Goal: Task Accomplishment & Management: Use online tool/utility

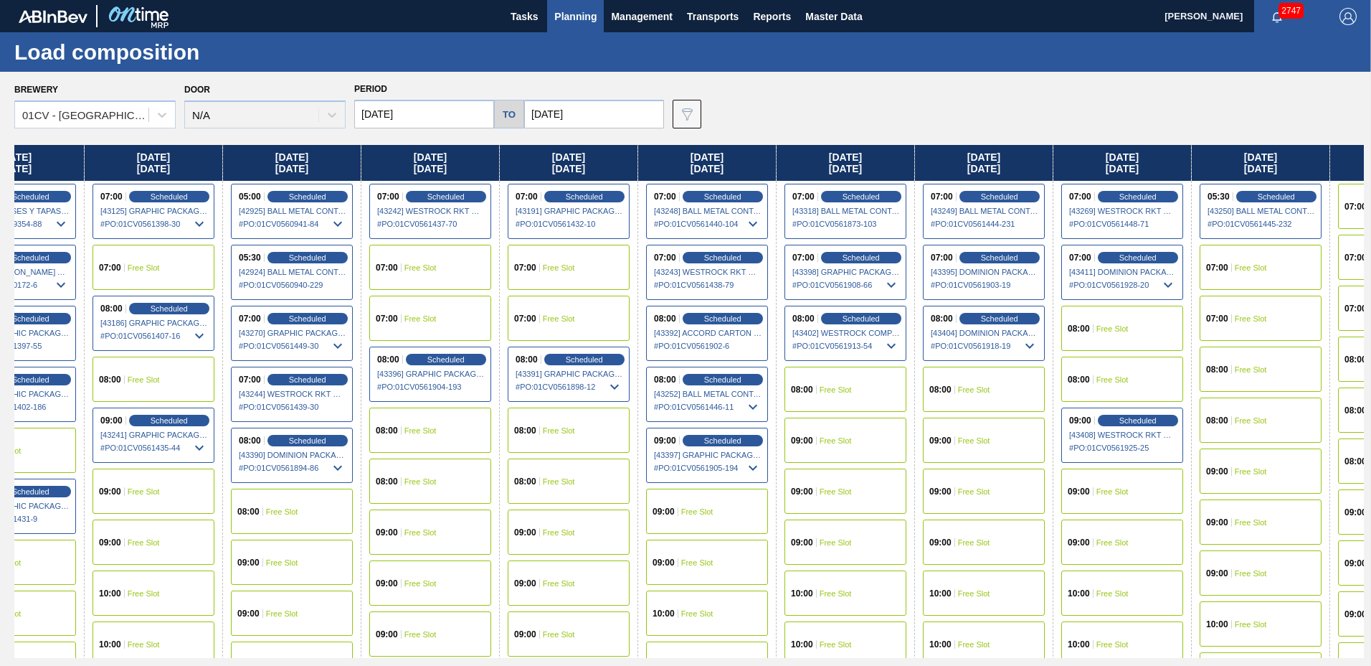
scroll to position [0, 484]
drag, startPoint x: 1172, startPoint y: 170, endPoint x: 666, endPoint y: 168, distance: 505.6
click at [666, 168] on div "[DATE] 07:00 Scheduled [42839] WESTROCK RKT COMPANY CORRUGATE - 0008365594 # PO…" at bounding box center [689, 401] width 1350 height 513
click at [1143, 257] on span "Scheduled" at bounding box center [1137, 256] width 41 height 9
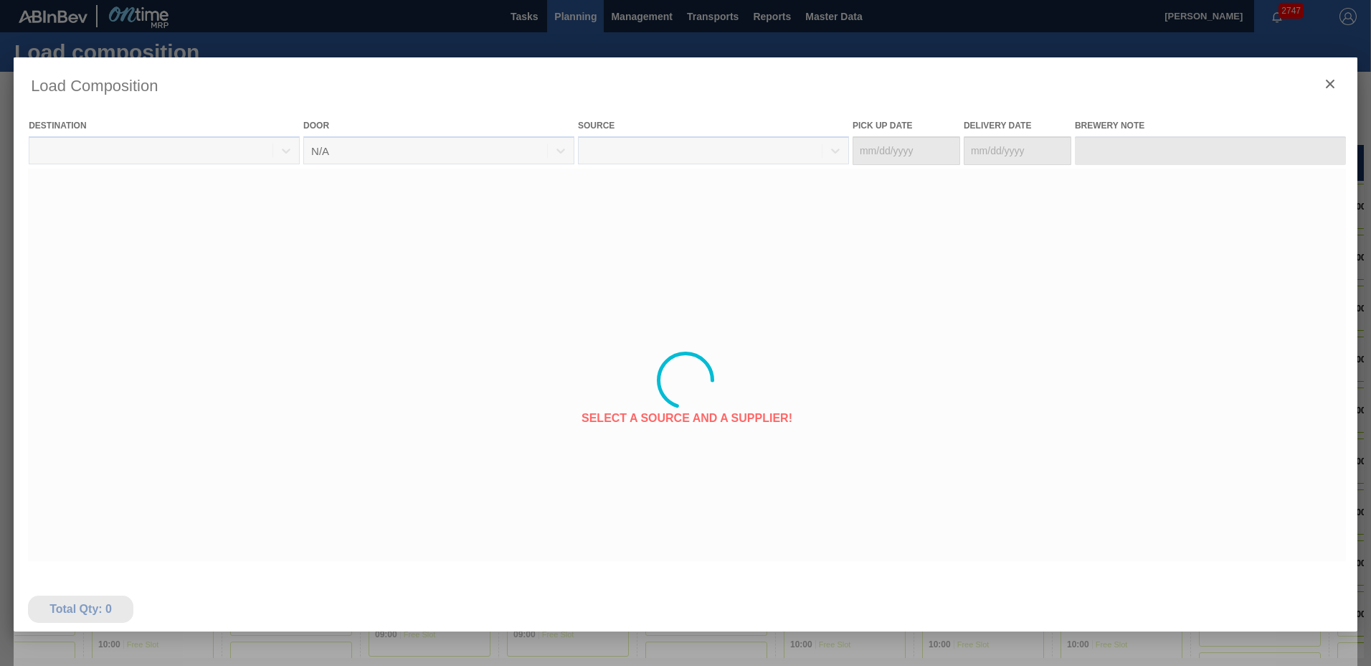
type Date "[DATE]"
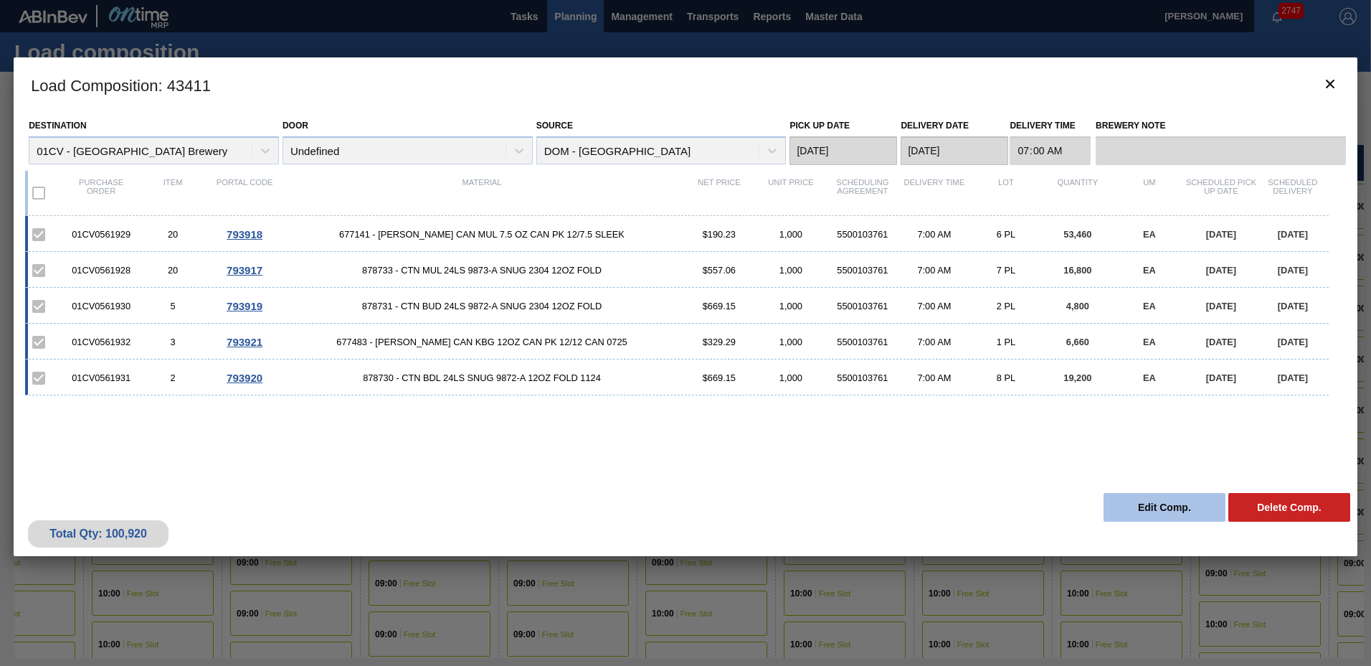
click at [1136, 498] on button "Edit Comp." at bounding box center [1165, 507] width 122 height 29
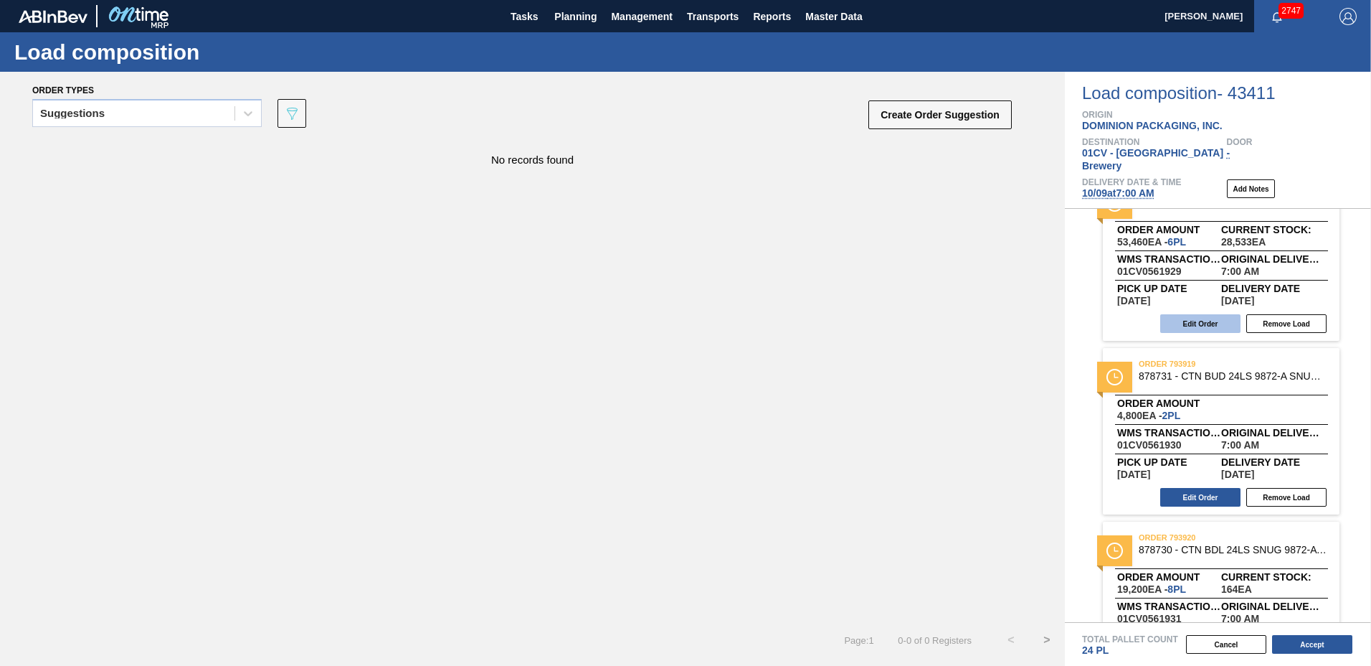
scroll to position [143, 0]
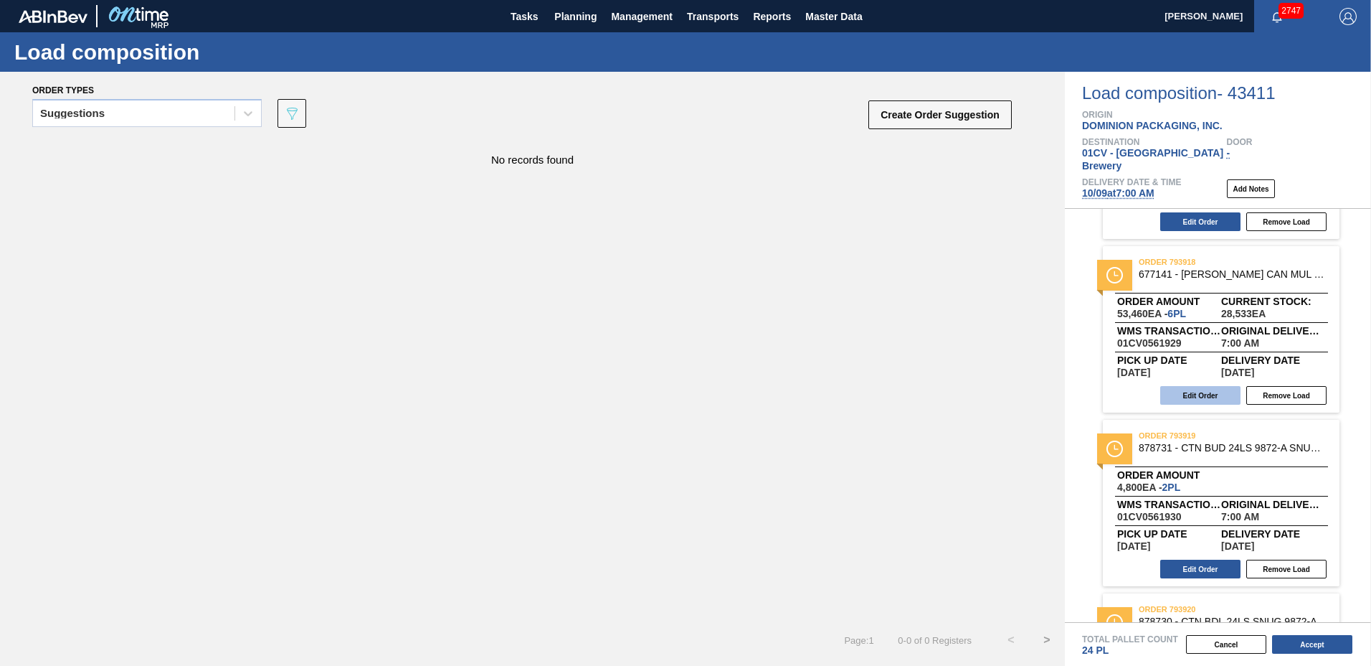
click at [1205, 386] on button "Edit Order" at bounding box center [1200, 395] width 80 height 19
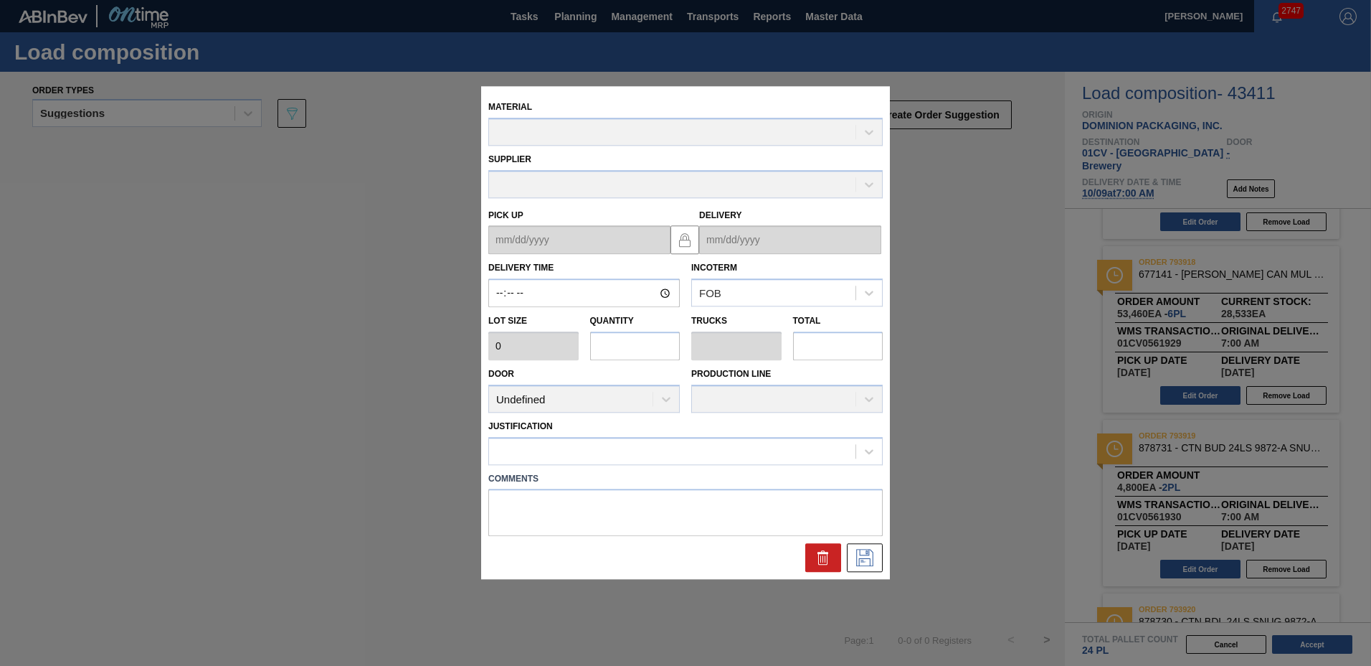
type input "07:00:00"
type input "8,910"
type input "6"
type input "0.231"
type input "53,460"
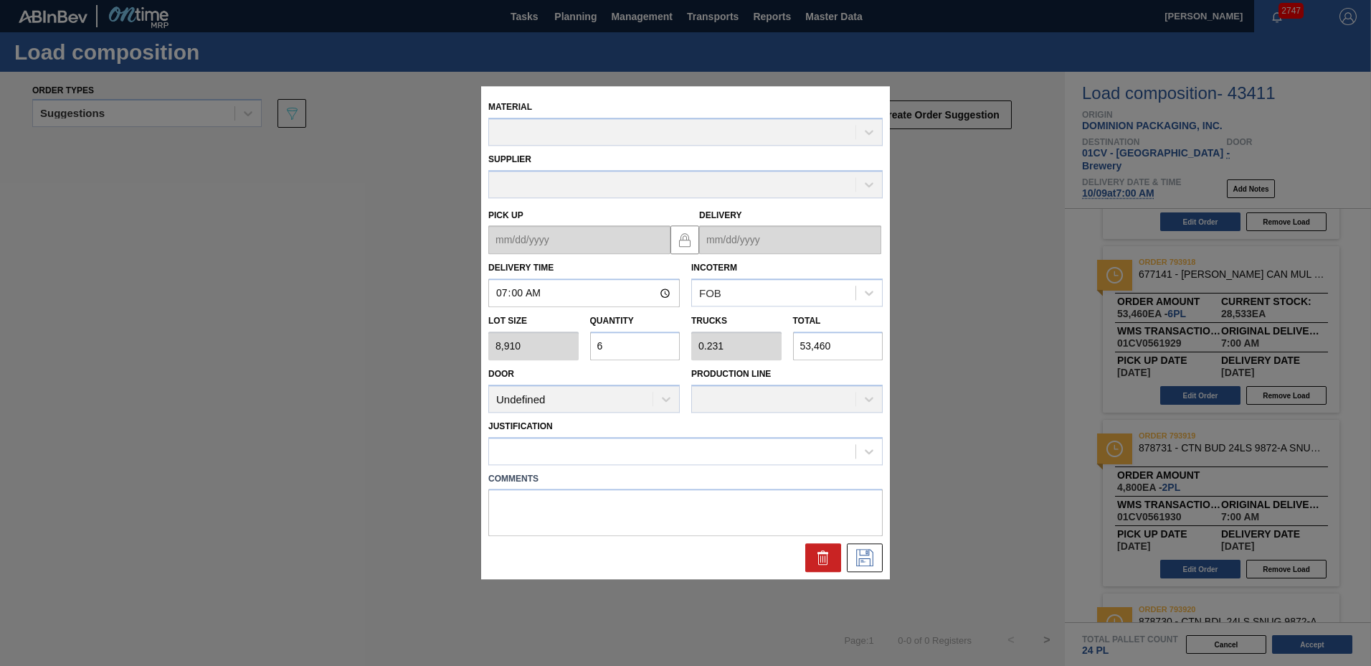
type up "[DATE]"
type input "[DATE]"
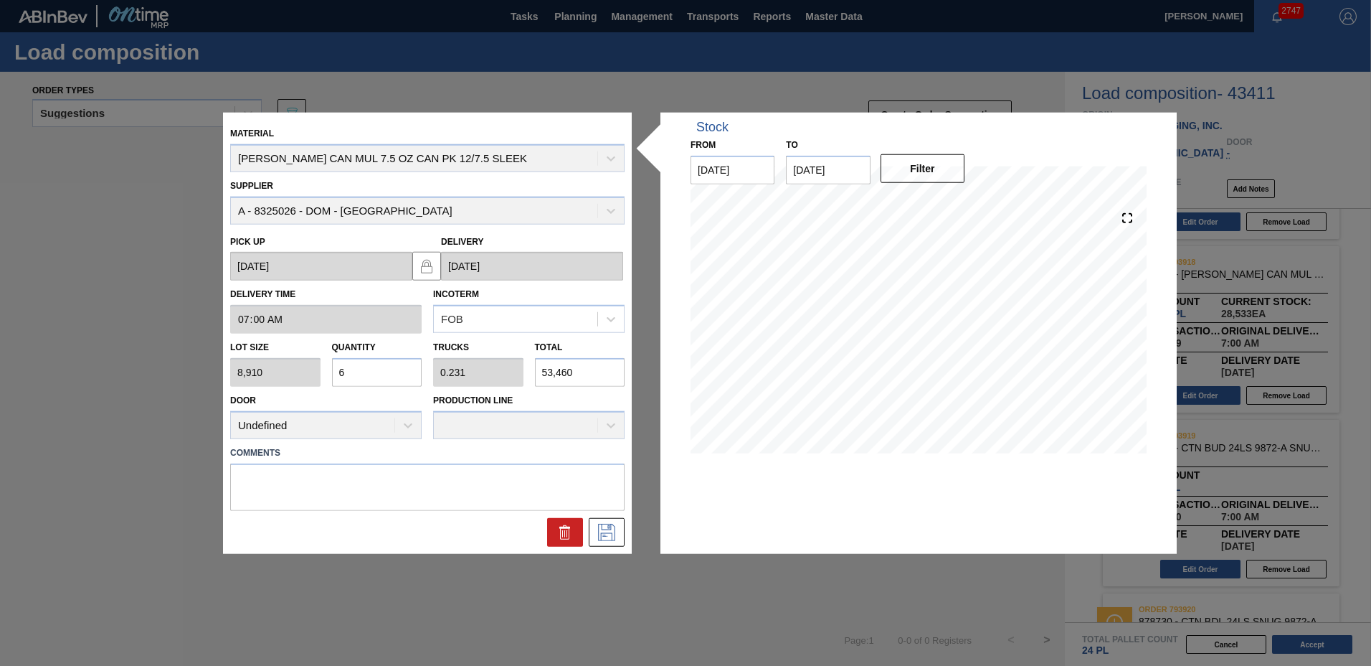
drag, startPoint x: 350, startPoint y: 374, endPoint x: 327, endPoint y: 369, distance: 23.4
click at [327, 369] on div "Quantity 6" at bounding box center [377, 361] width 102 height 49
type input "7"
type input "0.269"
type input "62,370"
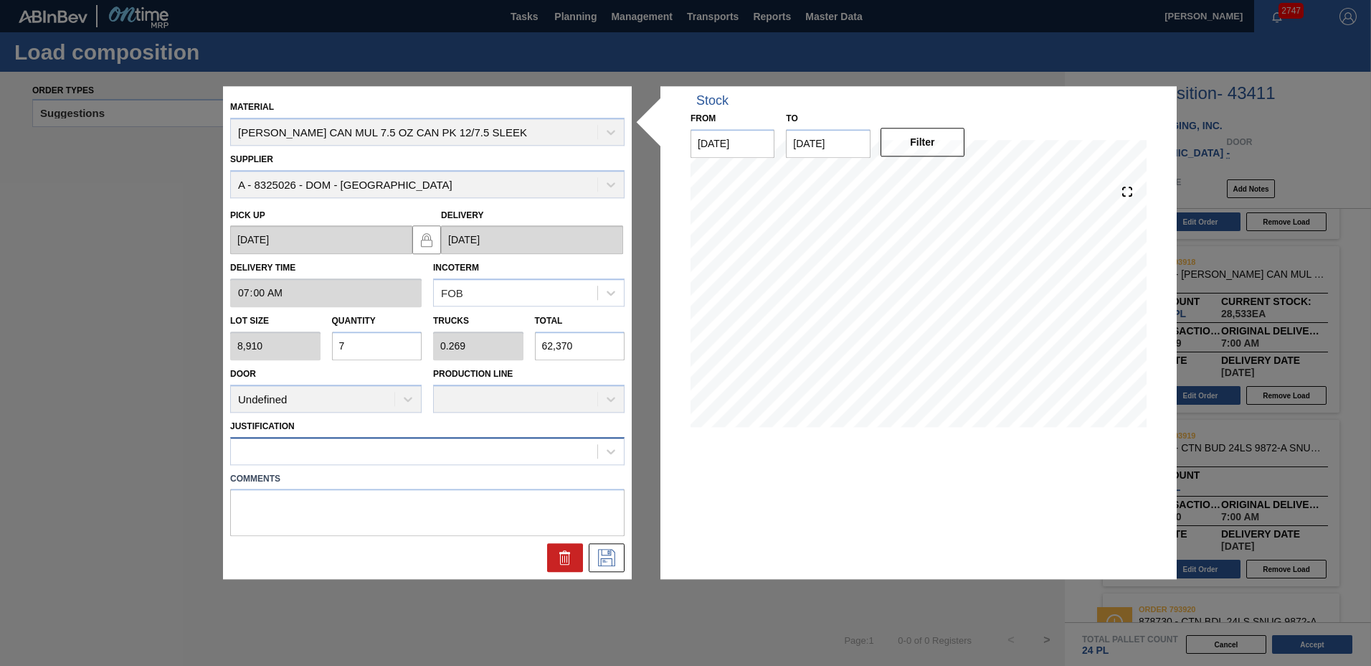
type input "7"
click at [356, 445] on div at bounding box center [414, 450] width 366 height 21
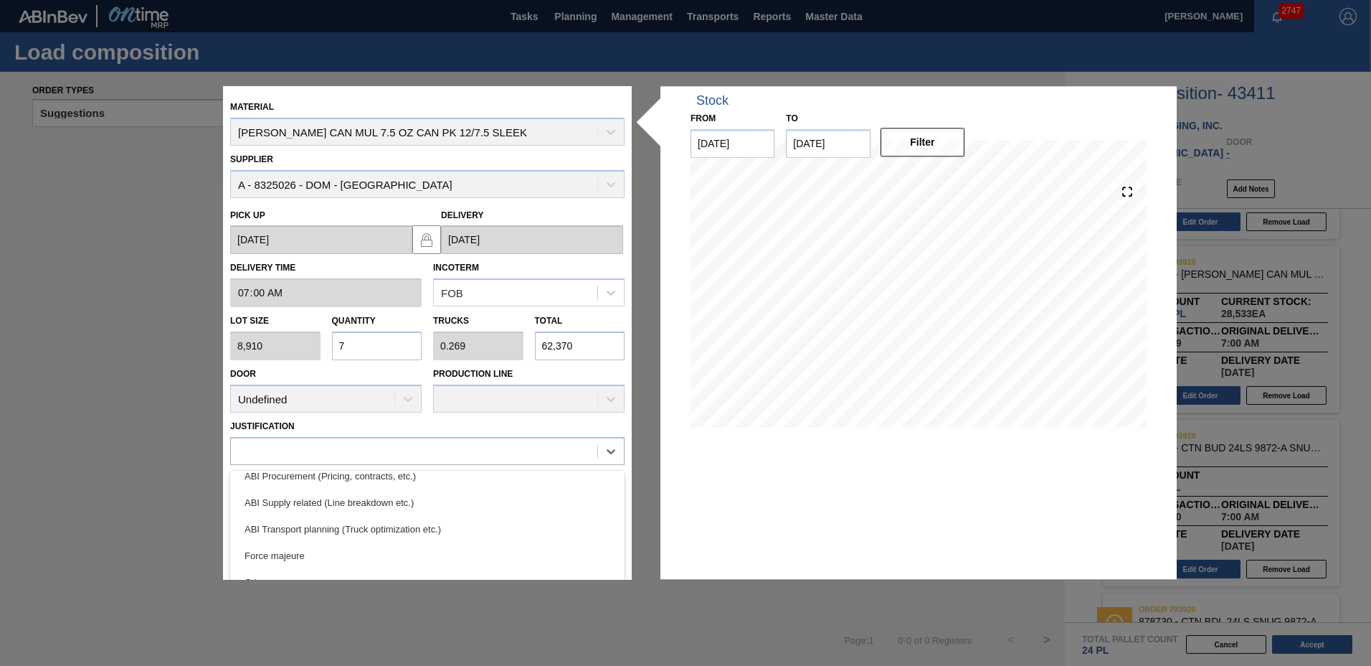
scroll to position [268, 0]
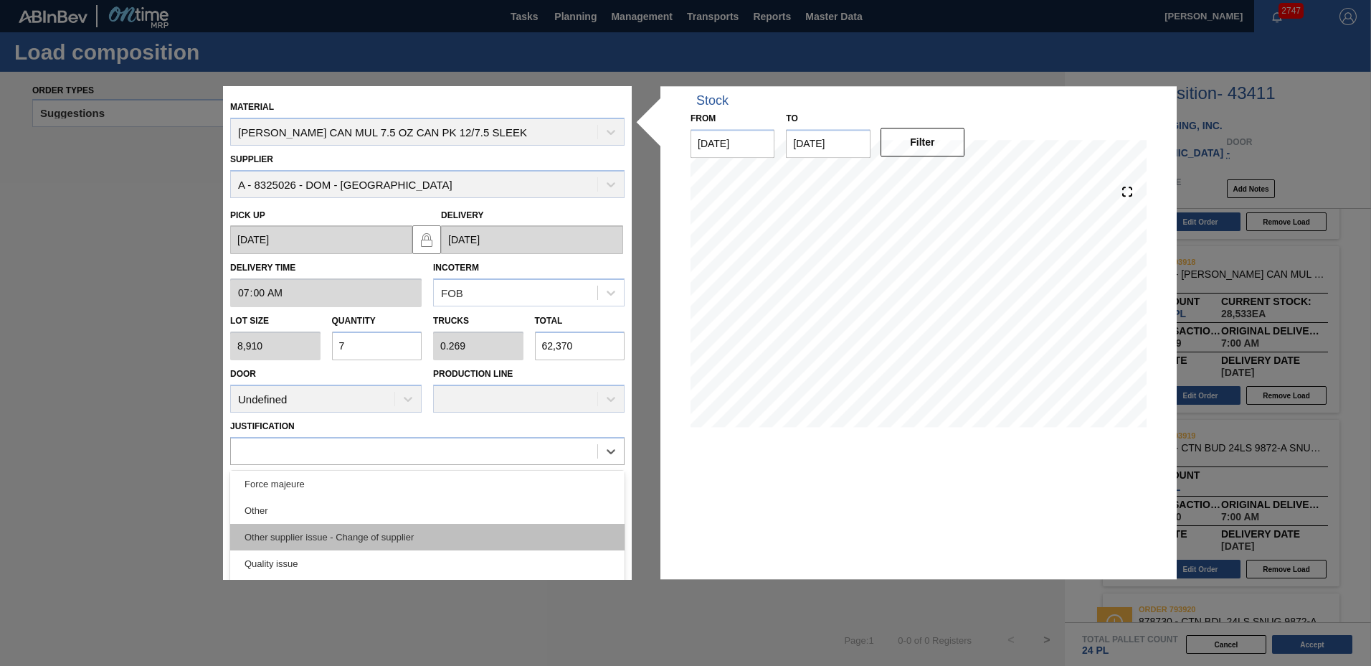
click at [302, 533] on div "Other supplier issue - Change of supplier" at bounding box center [427, 537] width 394 height 27
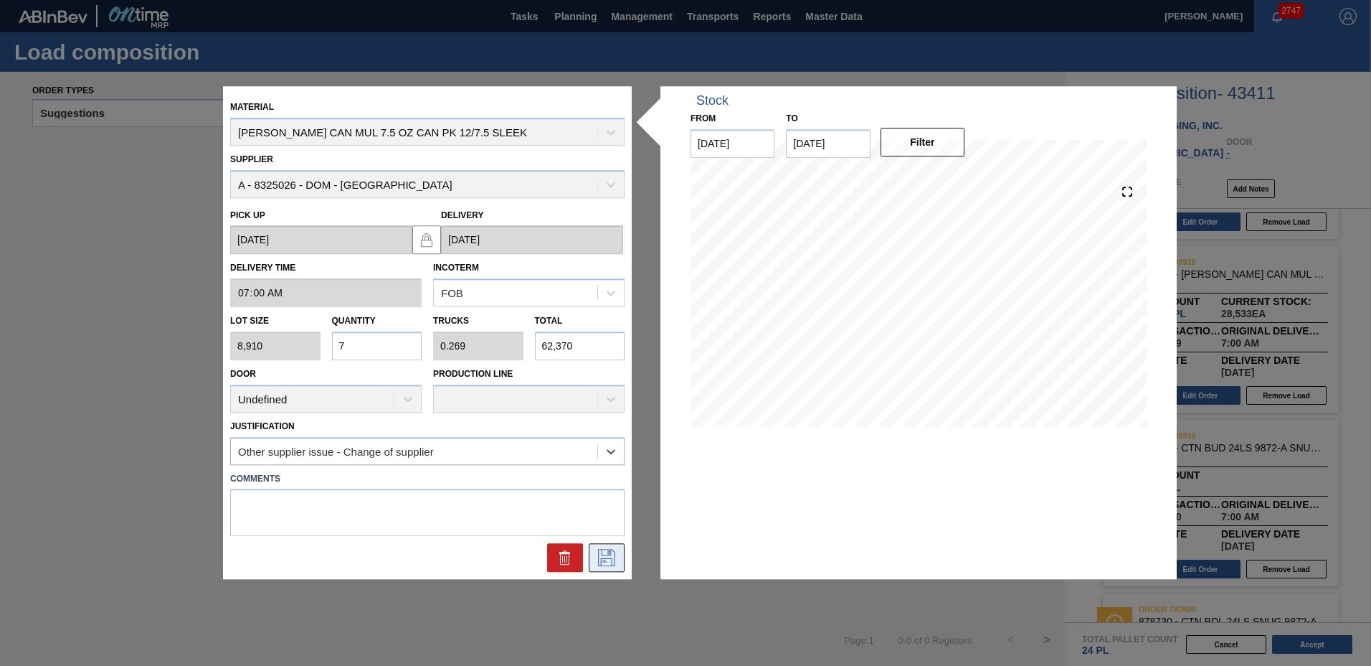
click at [605, 553] on icon at bounding box center [606, 557] width 23 height 17
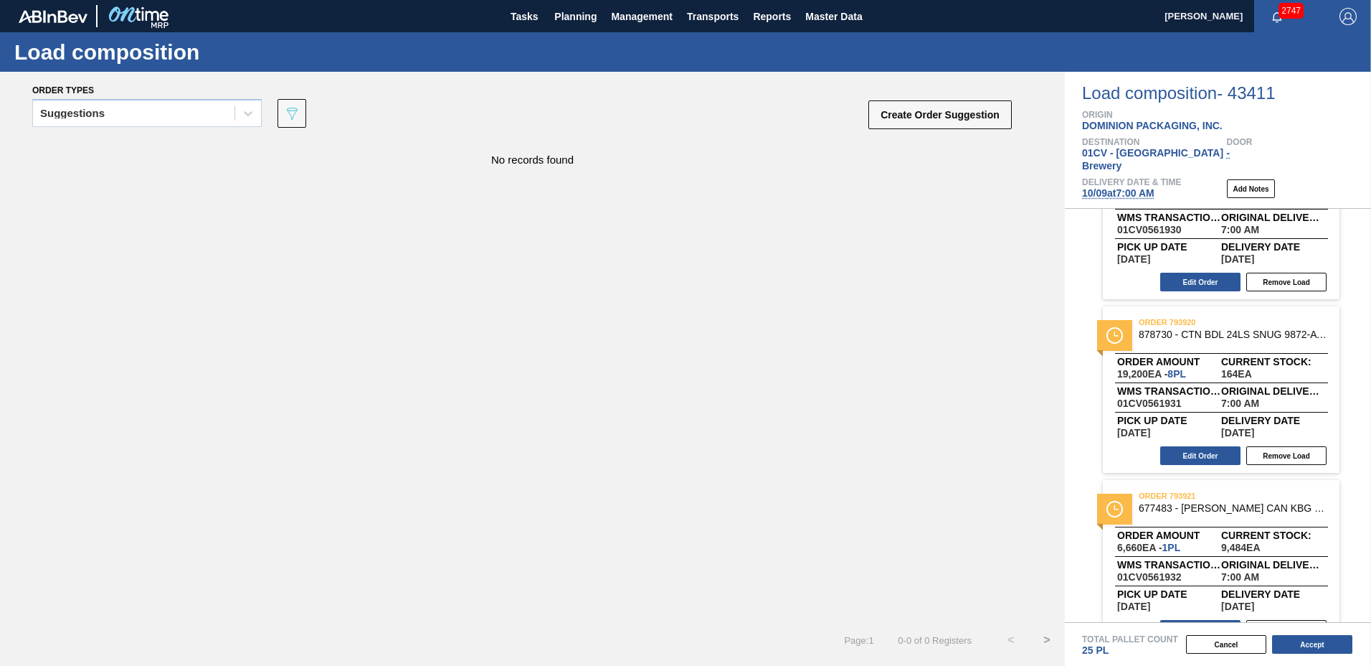
scroll to position [449, 0]
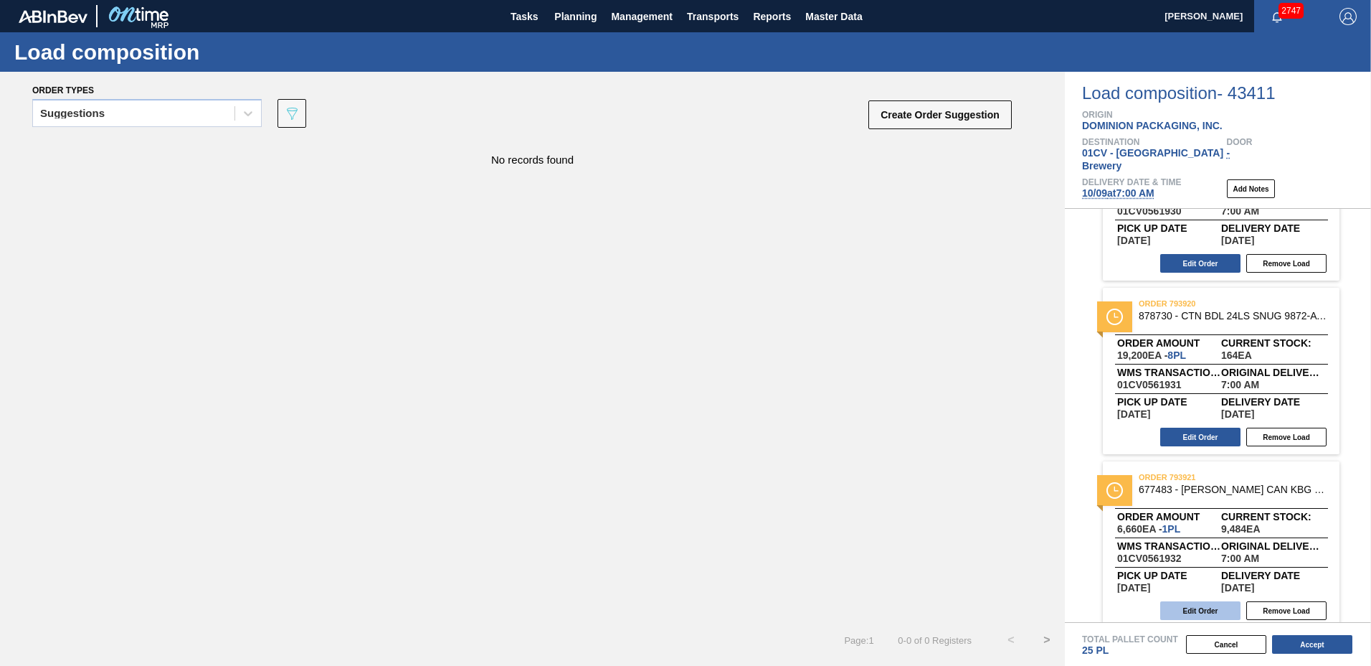
click at [1214, 601] on button "Edit Order" at bounding box center [1200, 610] width 80 height 19
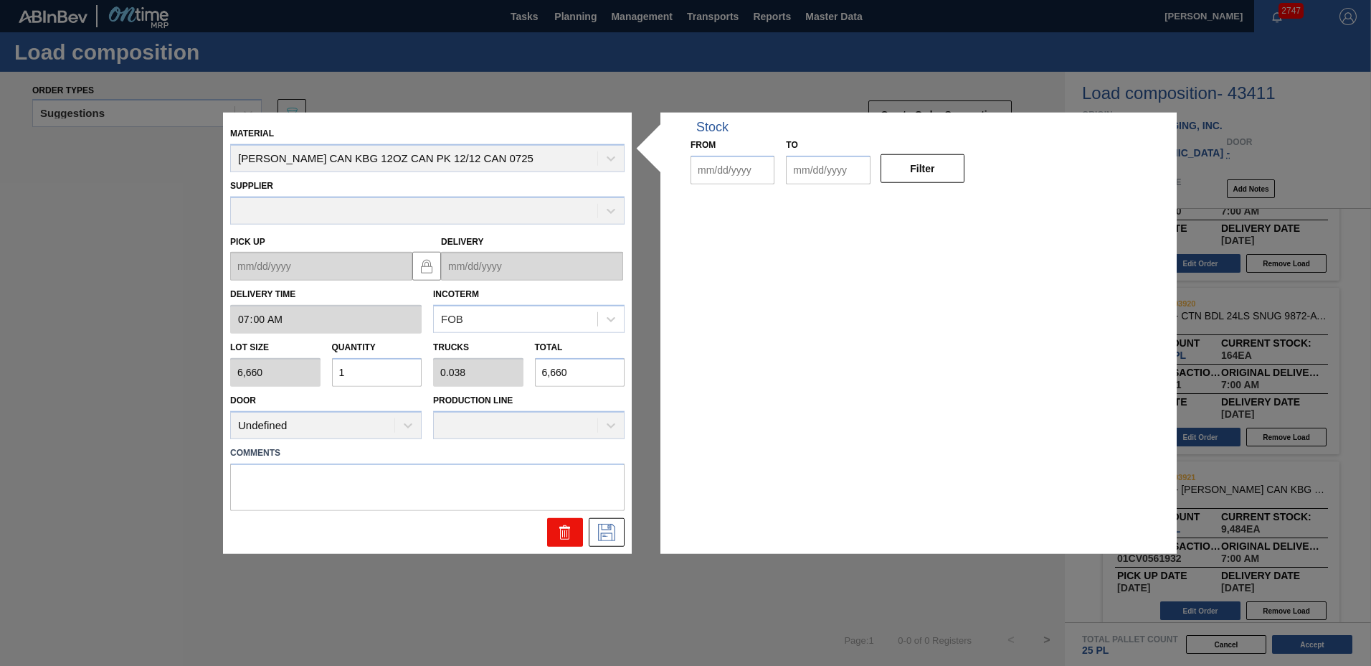
type input "07:00:00"
type input "6,660"
type input "1"
type input "0.038"
type input "6,660"
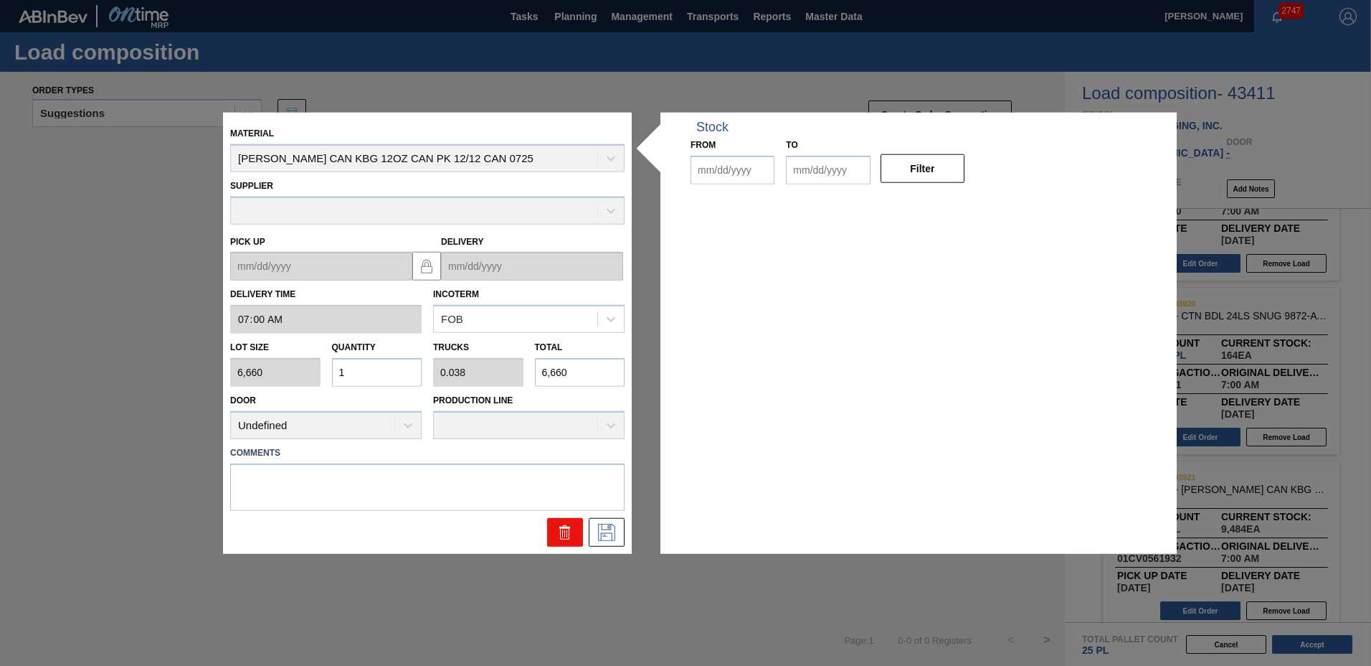
type up "[DATE]"
type input "[DATE]"
click at [817, 555] on div "Material [PERSON_NAME] CAN KBG 12OZ CAN PK 12/12 CAN 0725 Supplier Pick up [DAT…" at bounding box center [685, 333] width 1371 height 666
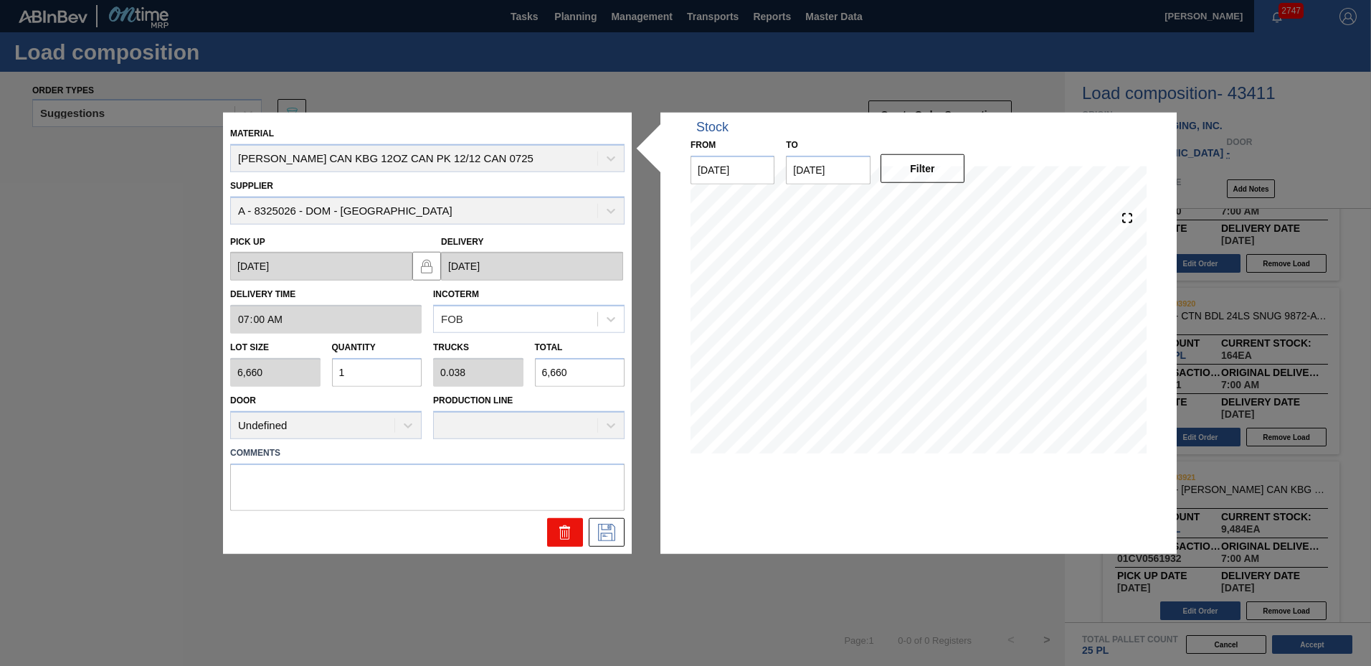
click at [564, 535] on icon at bounding box center [565, 531] width 17 height 17
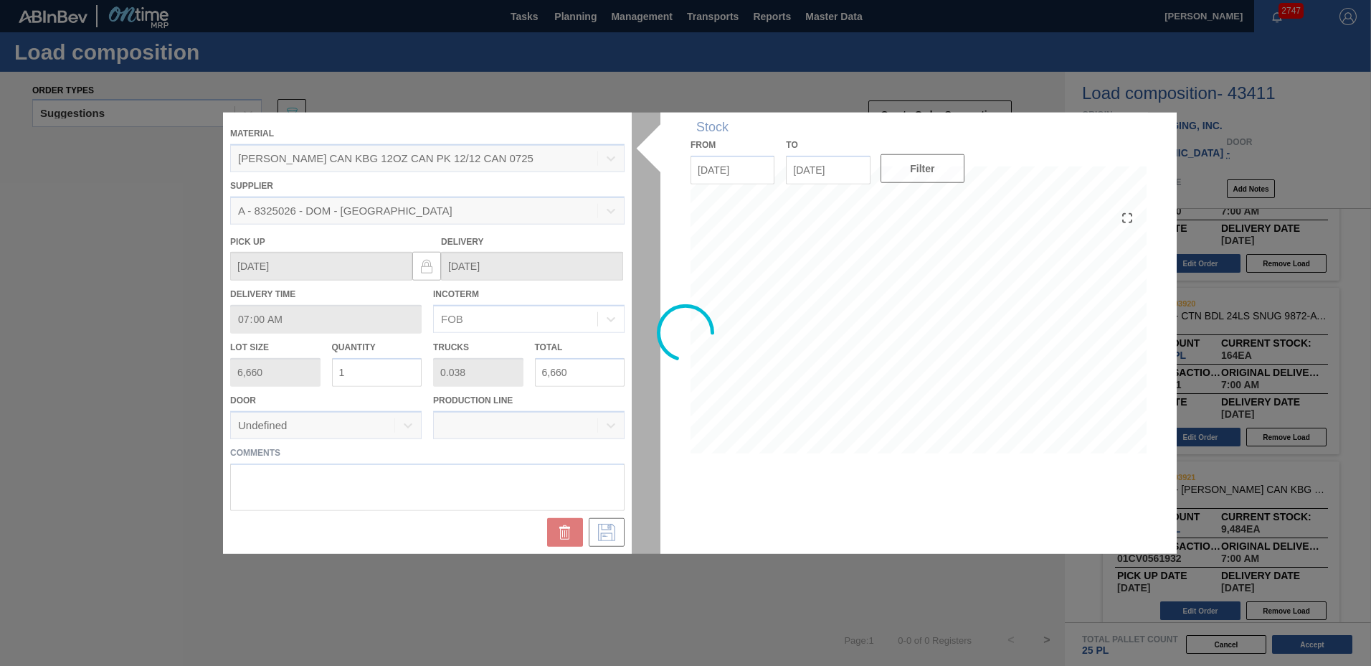
scroll to position [275, 0]
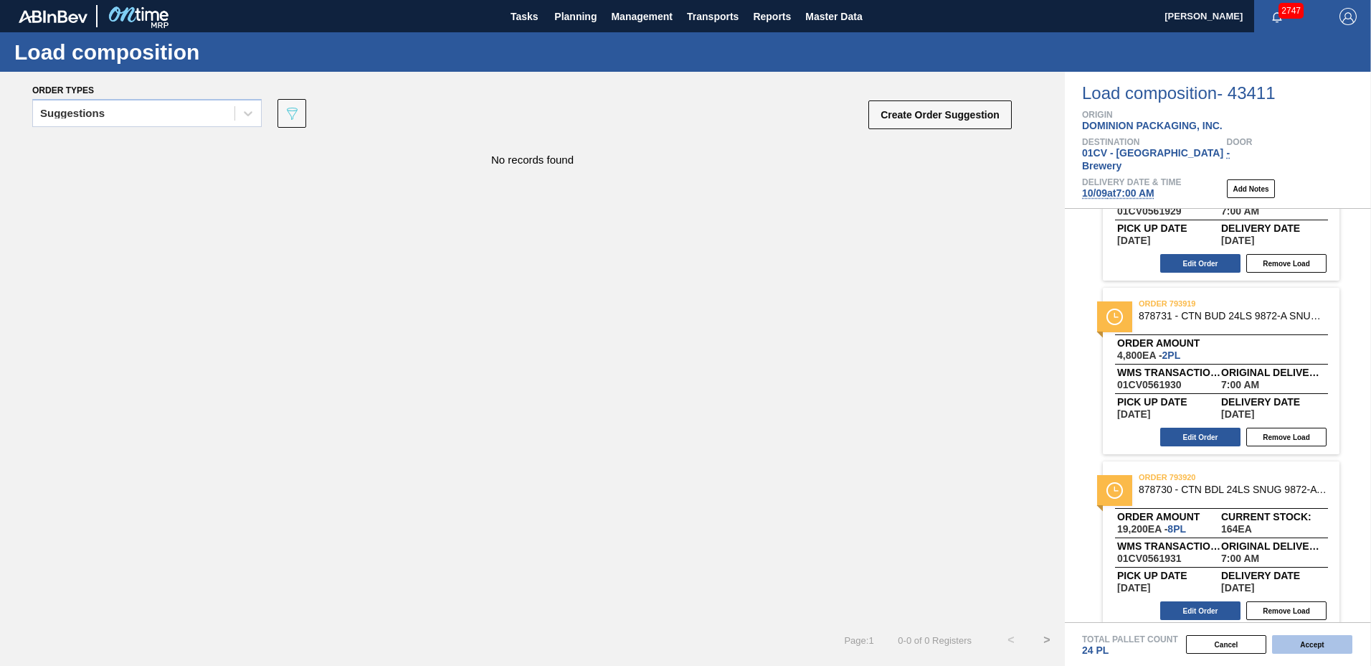
click at [1318, 651] on button "Accept" at bounding box center [1312, 644] width 80 height 19
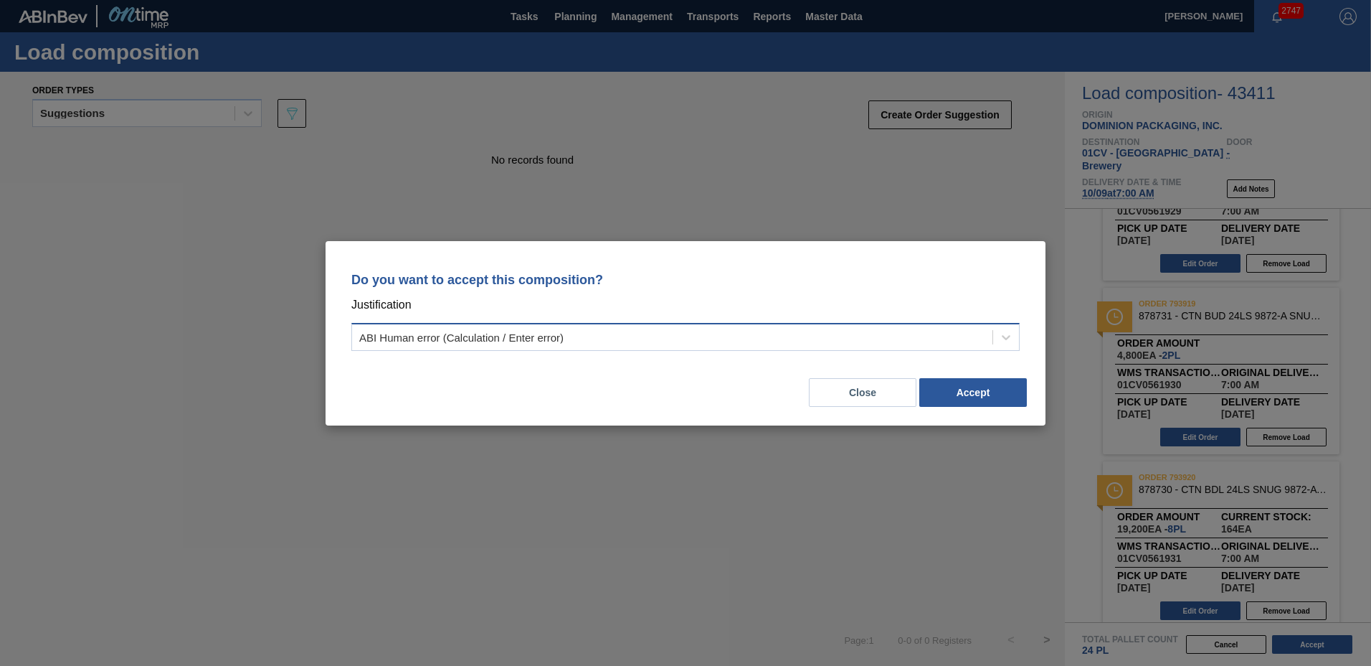
click at [794, 337] on div "ABI Human error (Calculation / Enter error)" at bounding box center [672, 336] width 640 height 21
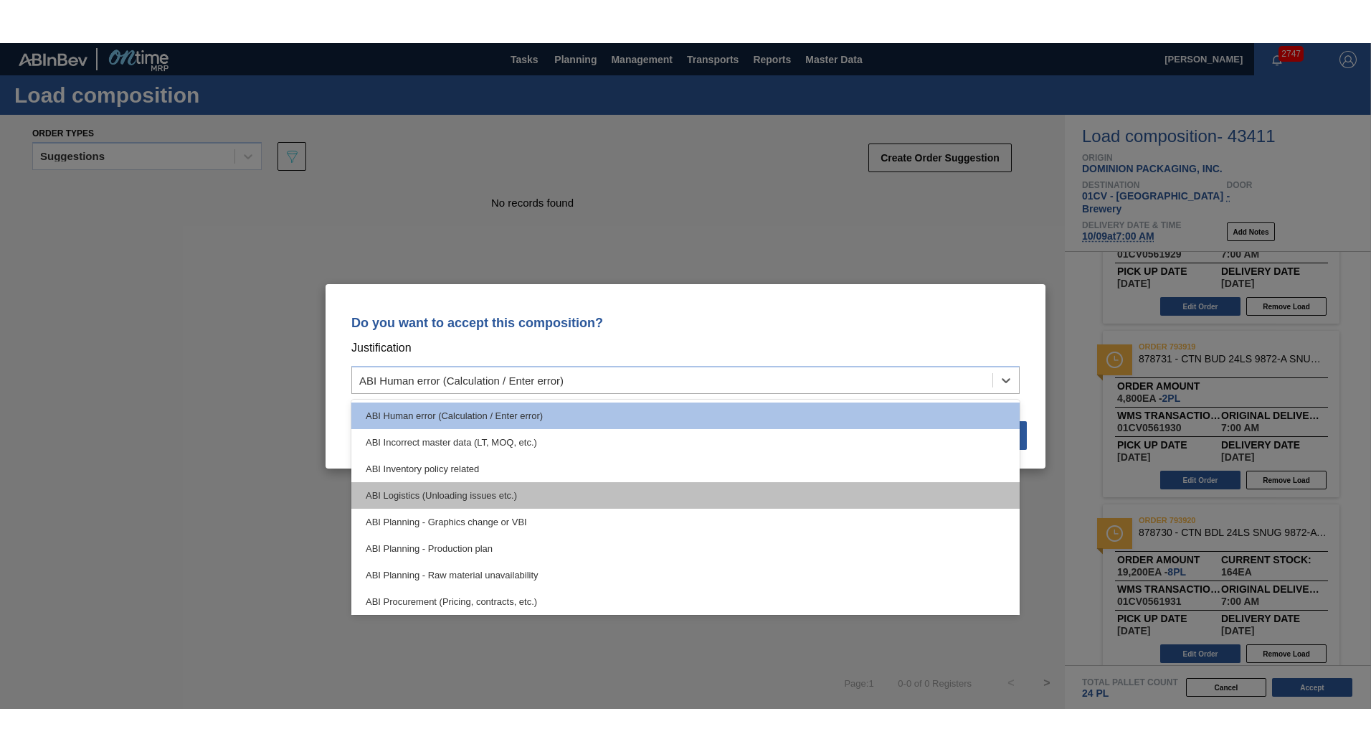
scroll to position [268, 0]
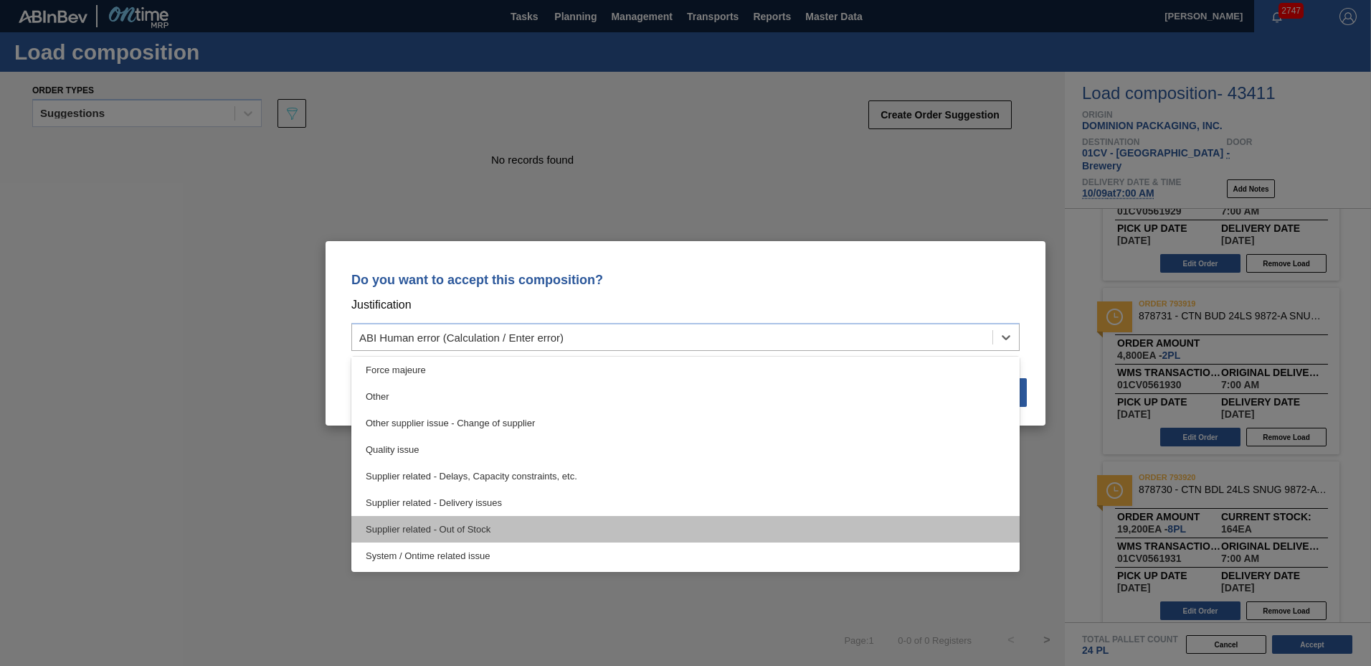
click at [529, 530] on div "Supplier related - Out of Stock" at bounding box center [685, 529] width 668 height 27
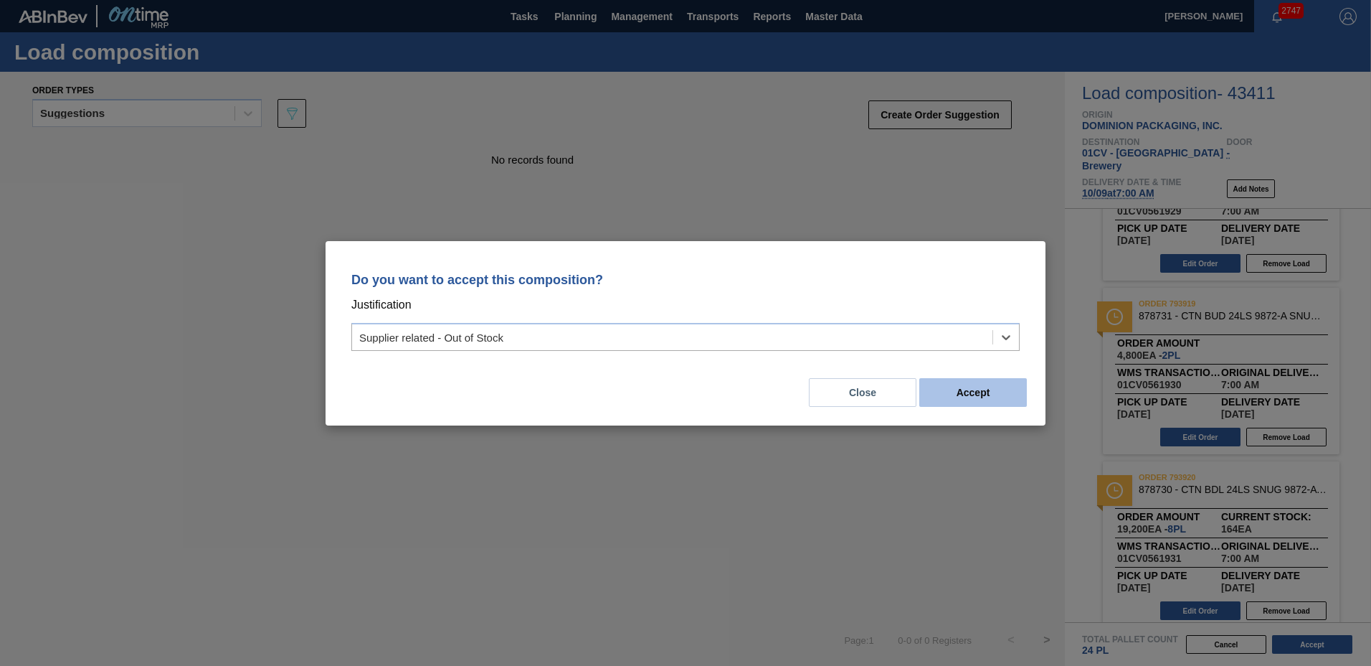
click at [959, 392] on button "Accept" at bounding box center [973, 392] width 108 height 29
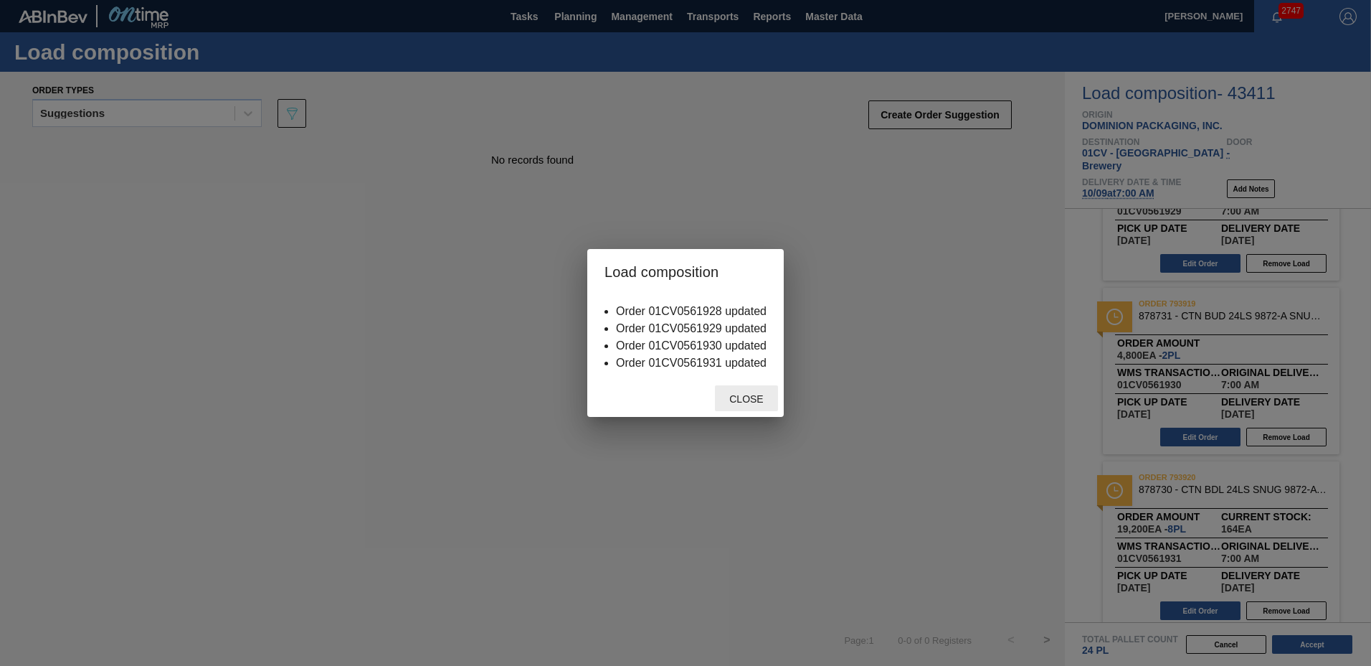
click at [749, 396] on span "Close" at bounding box center [746, 398] width 57 height 11
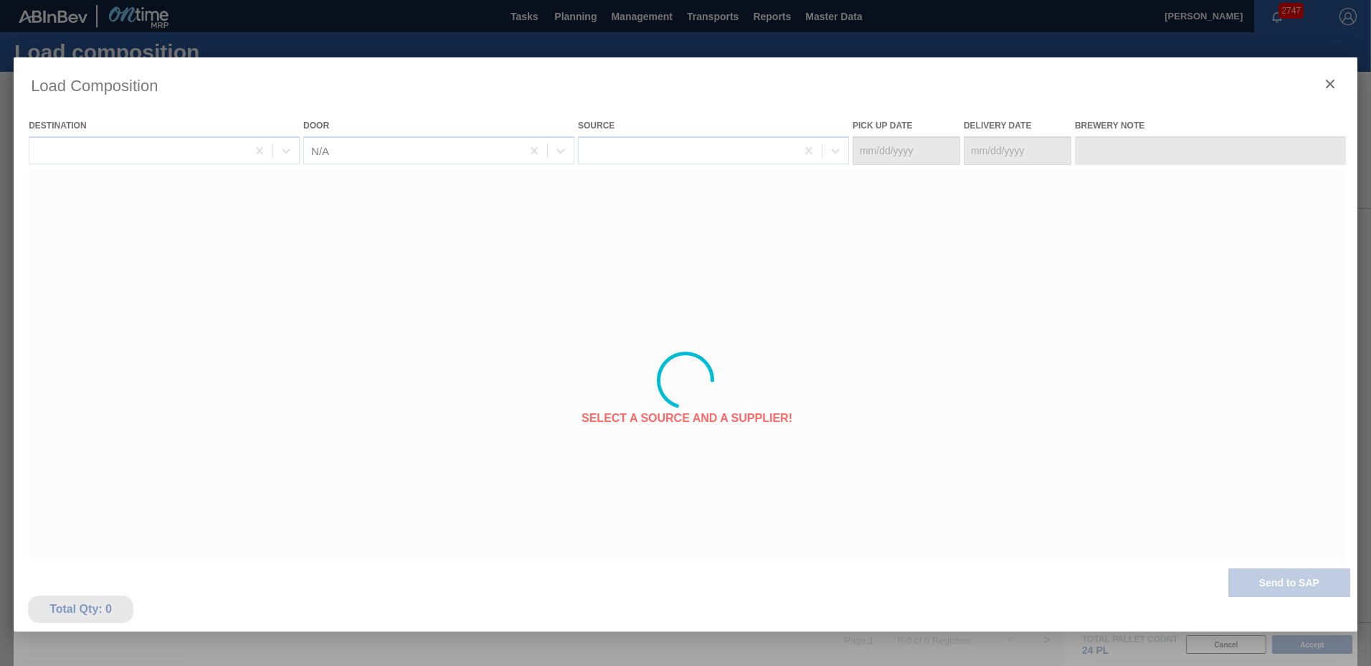
type Date "[DATE]"
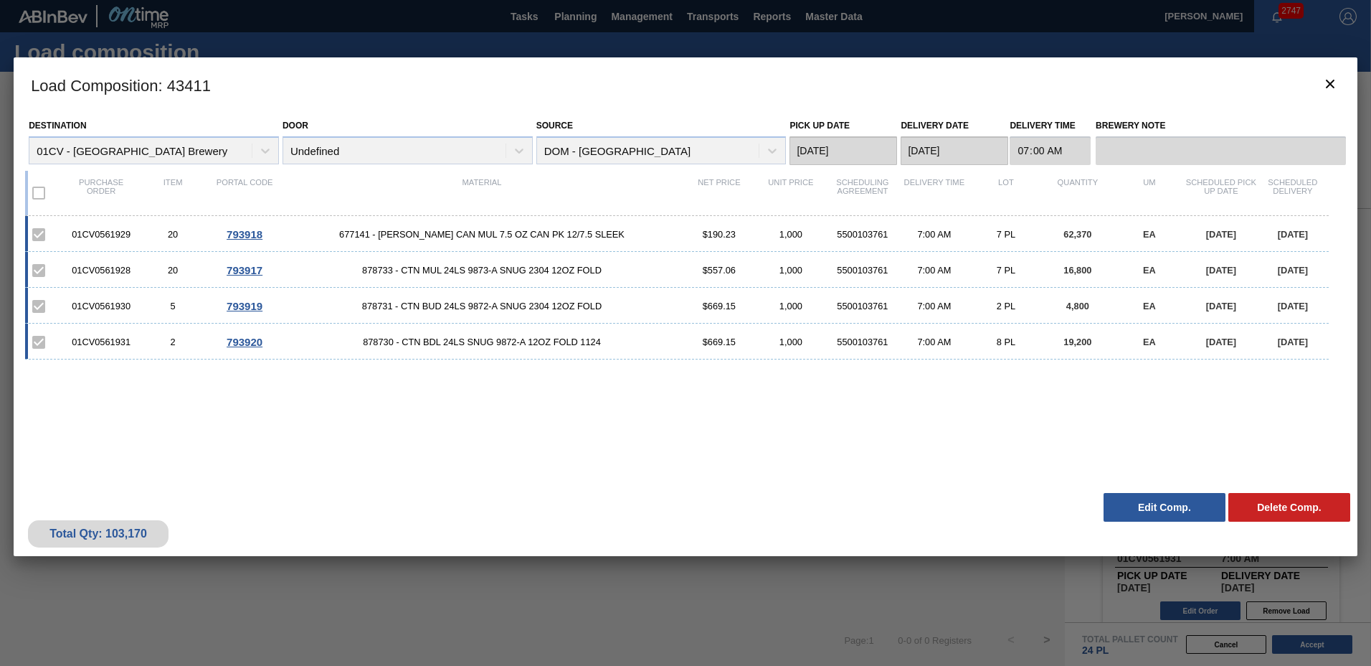
click at [902, 581] on div "Load Composition : 43411 Destination 01CV - [GEOGRAPHIC_DATA] Brewery Door Unde…" at bounding box center [686, 379] width 1344 height 645
click at [1332, 84] on icon "botão de ícone" at bounding box center [1330, 83] width 17 height 17
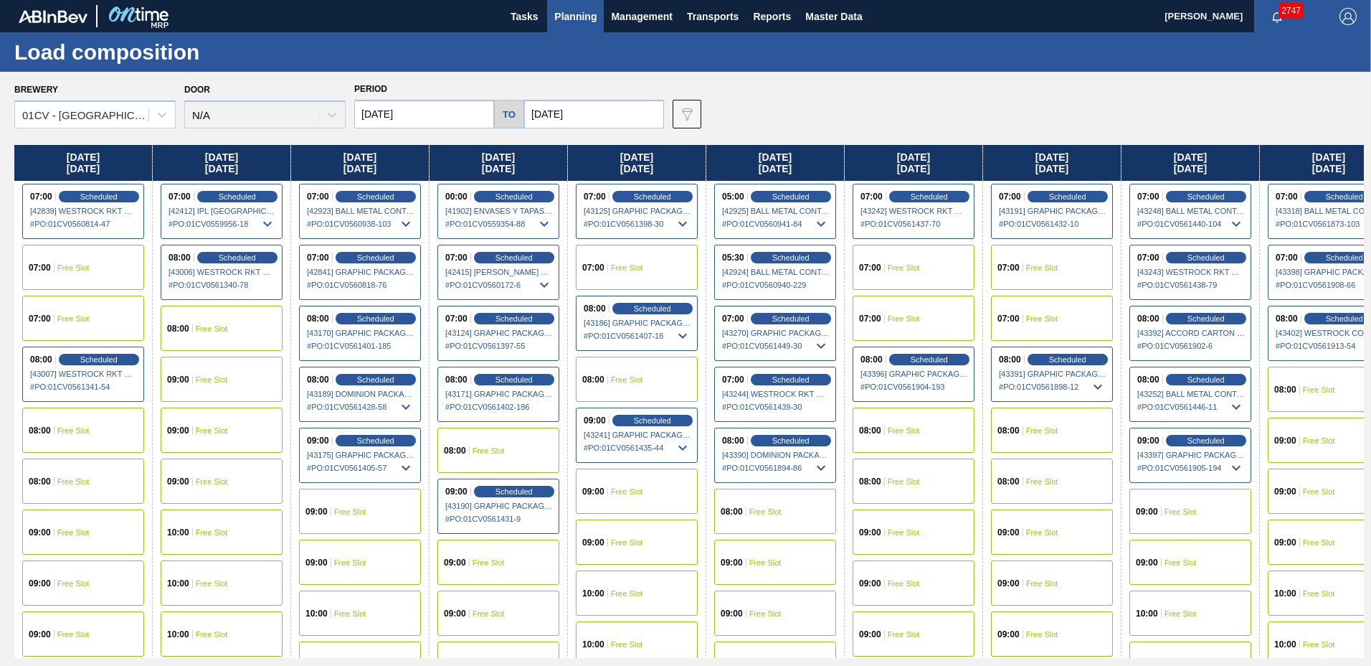
click at [584, 17] on span "Planning" at bounding box center [575, 16] width 42 height 17
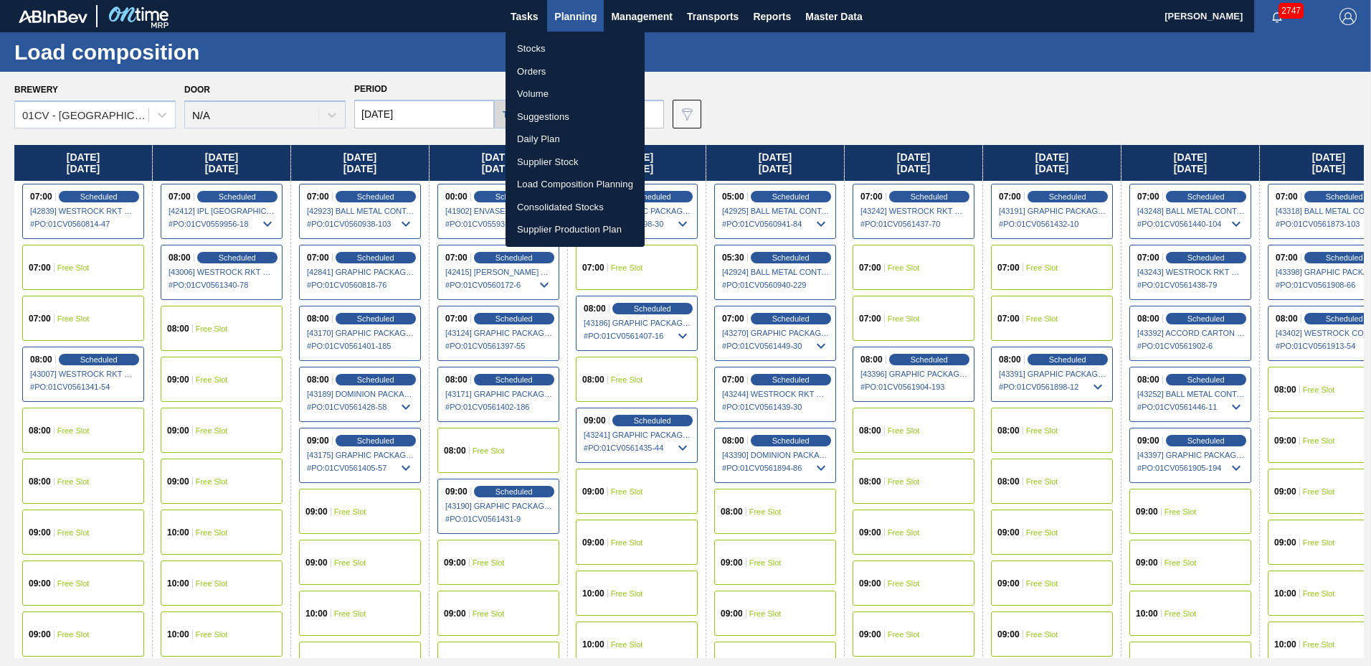
click at [534, 49] on li "Stocks" at bounding box center [575, 48] width 139 height 23
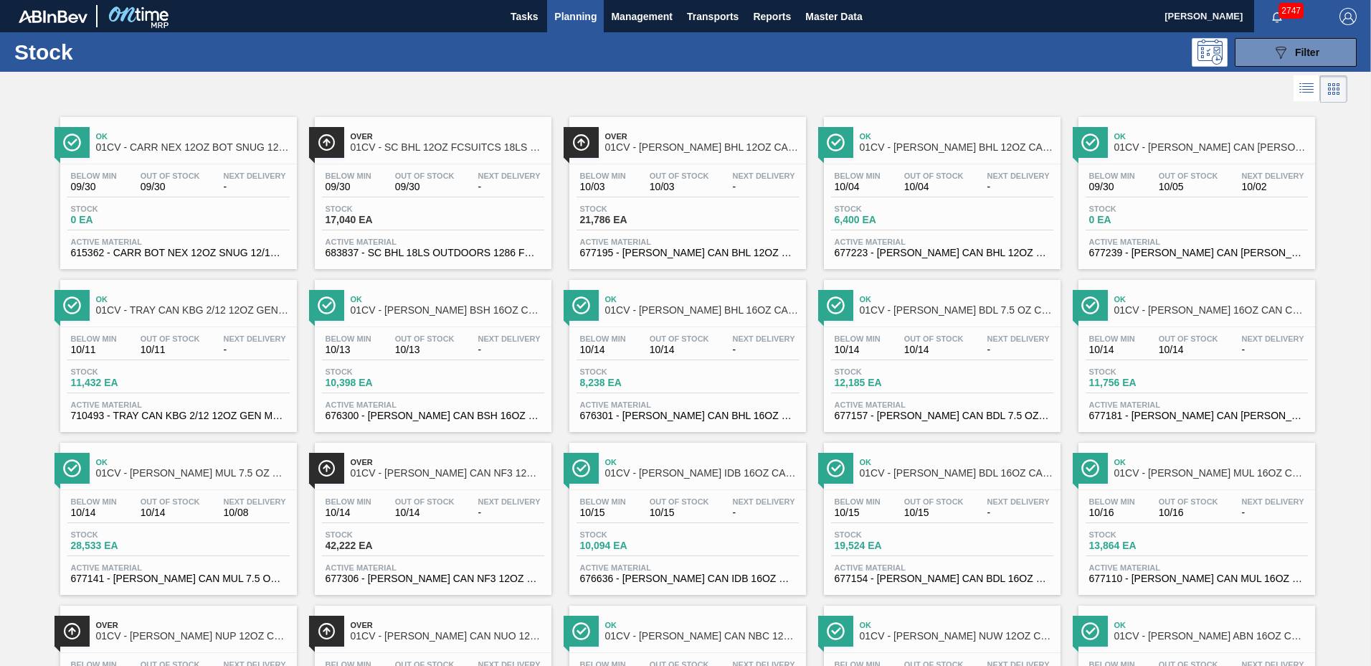
click at [191, 403] on span "Active Material" at bounding box center [178, 404] width 215 height 9
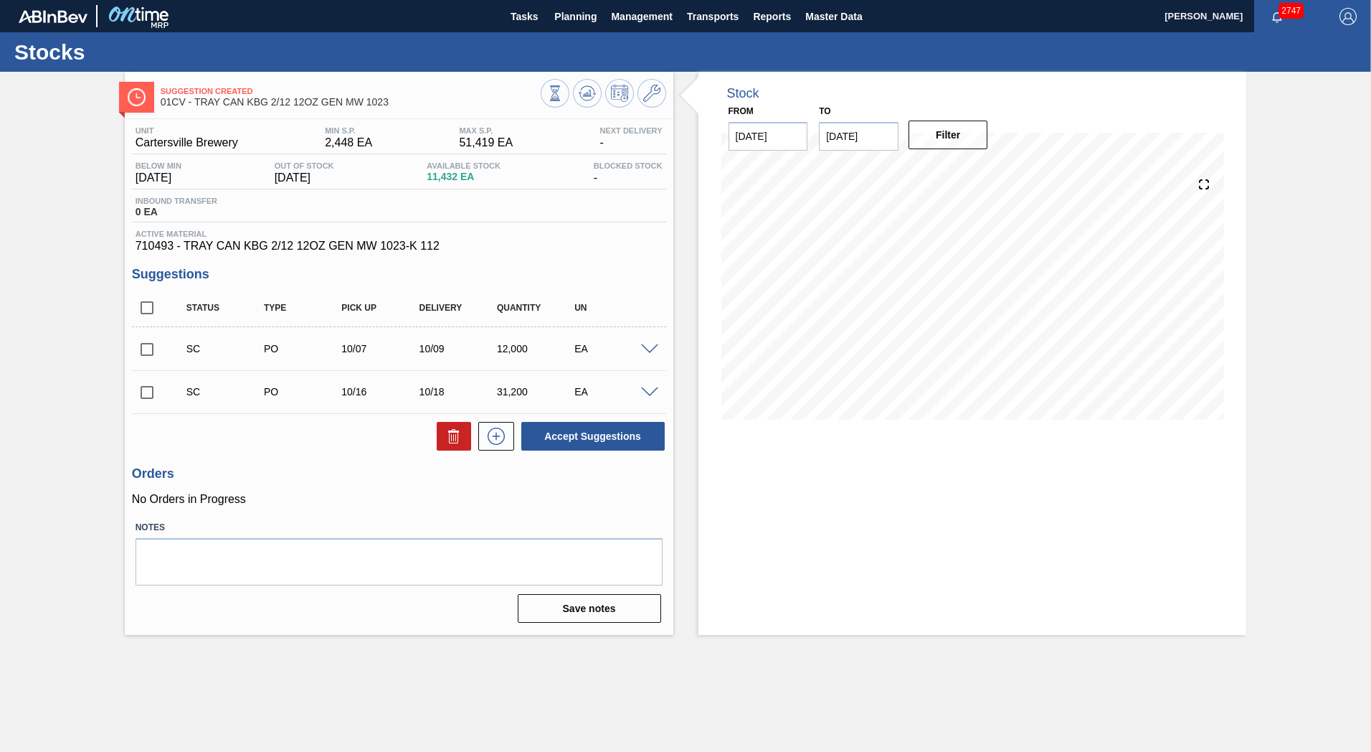
drag, startPoint x: 150, startPoint y: 348, endPoint x: 149, endPoint y: 364, distance: 15.8
click at [149, 348] on input "checkbox" at bounding box center [147, 349] width 30 height 30
checkbox input "true"
click at [144, 392] on input "checkbox" at bounding box center [147, 392] width 30 height 30
checkbox input "true"
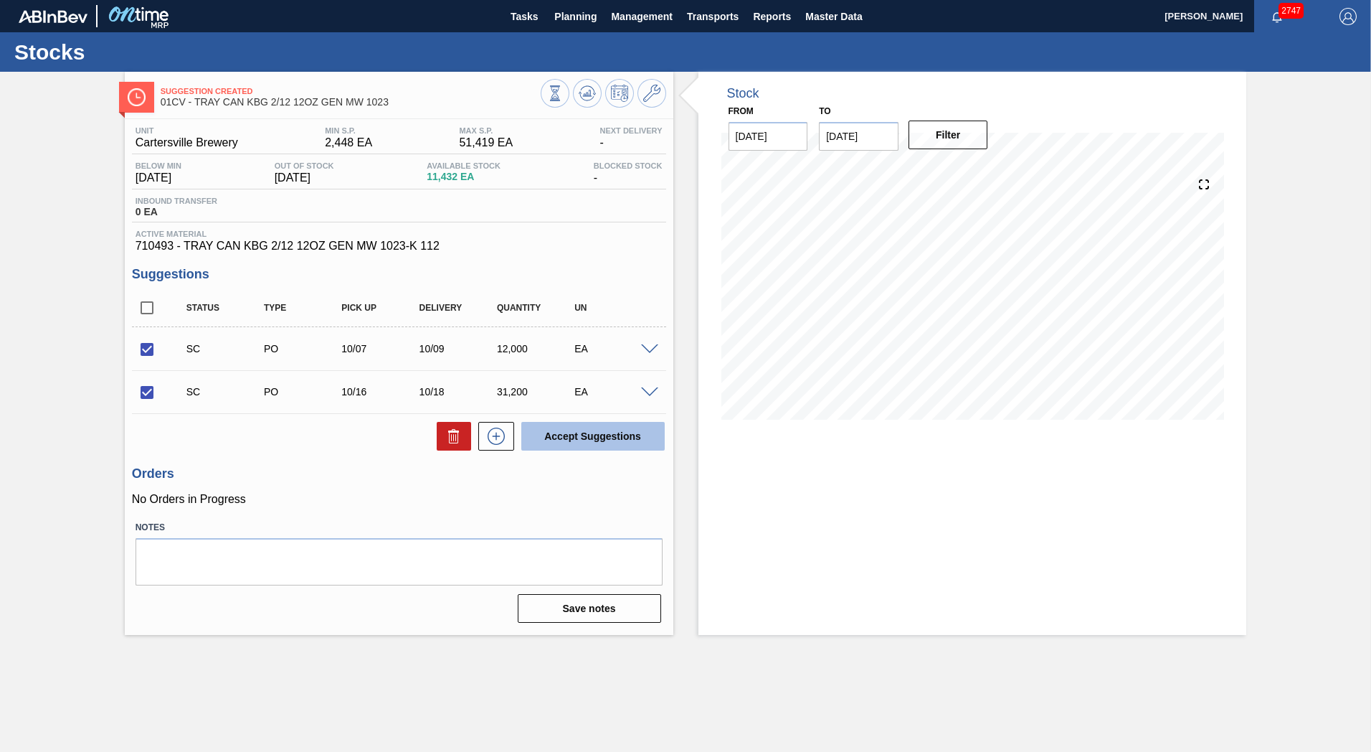
click at [604, 435] on button "Accept Suggestions" at bounding box center [592, 436] width 143 height 29
checkbox input "false"
click at [587, 11] on span "Planning" at bounding box center [575, 16] width 42 height 17
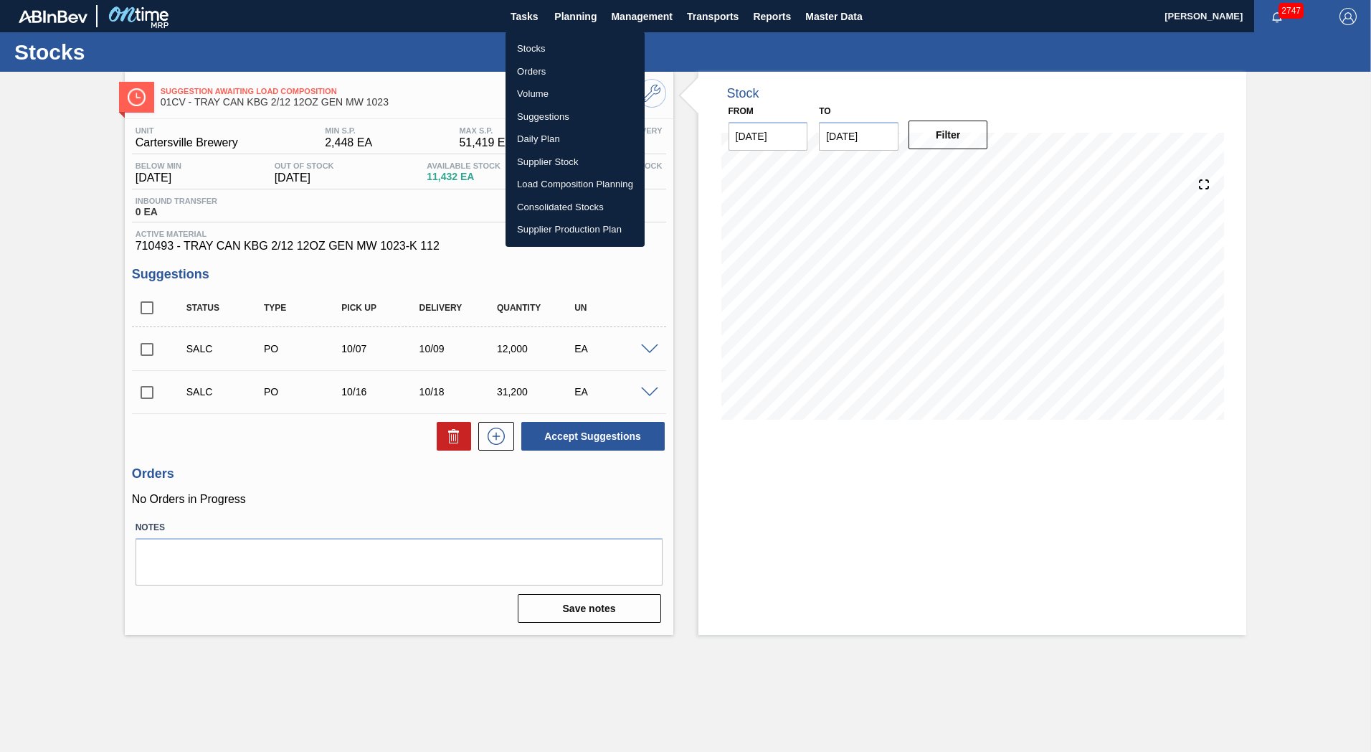
click at [588, 187] on li "Load Composition Planning" at bounding box center [575, 184] width 139 height 23
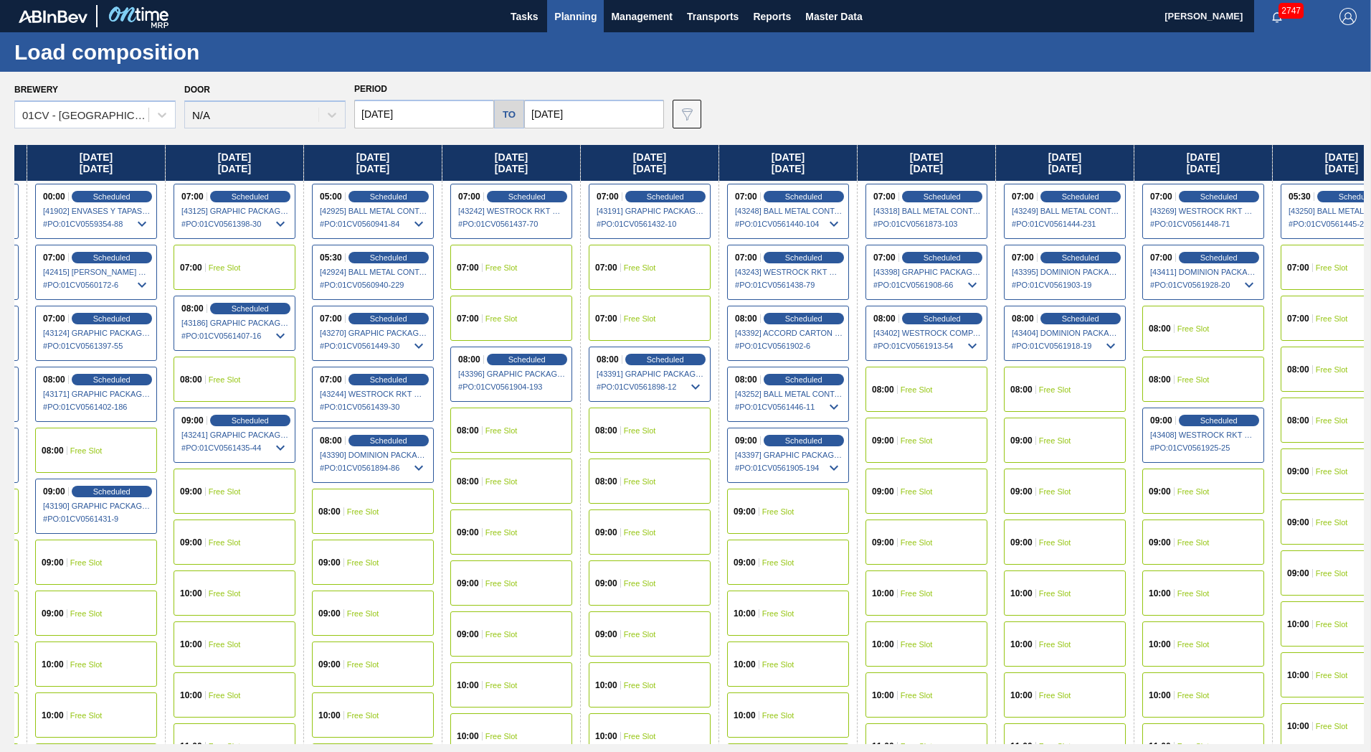
scroll to position [0, 476]
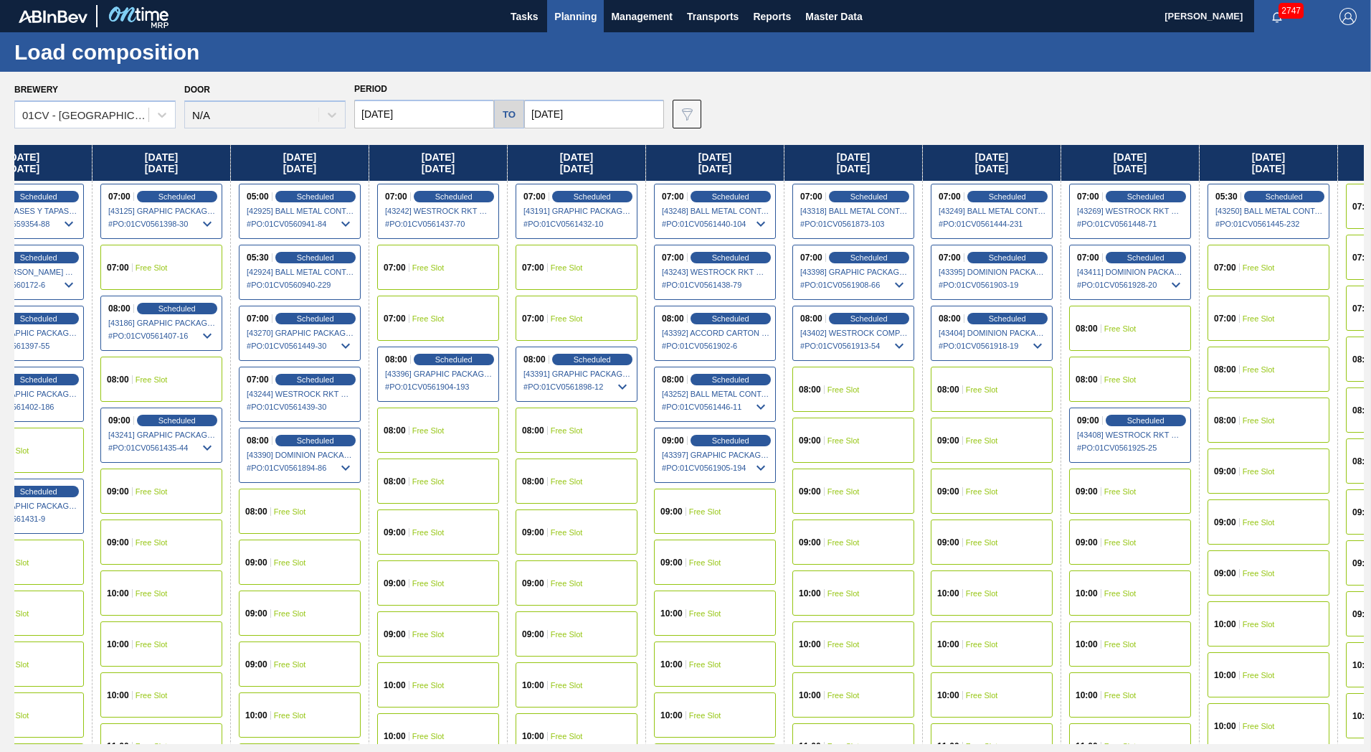
drag, startPoint x: 1112, startPoint y: 153, endPoint x: 668, endPoint y: 148, distance: 444.0
click at [668, 148] on div "[DATE] 07:00 Scheduled [42839] WESTROCK RKT COMPANY CORRUGATE - 0008365594 # PO…" at bounding box center [689, 444] width 1350 height 599
click at [980, 397] on div "08:00 Free Slot" at bounding box center [992, 388] width 122 height 45
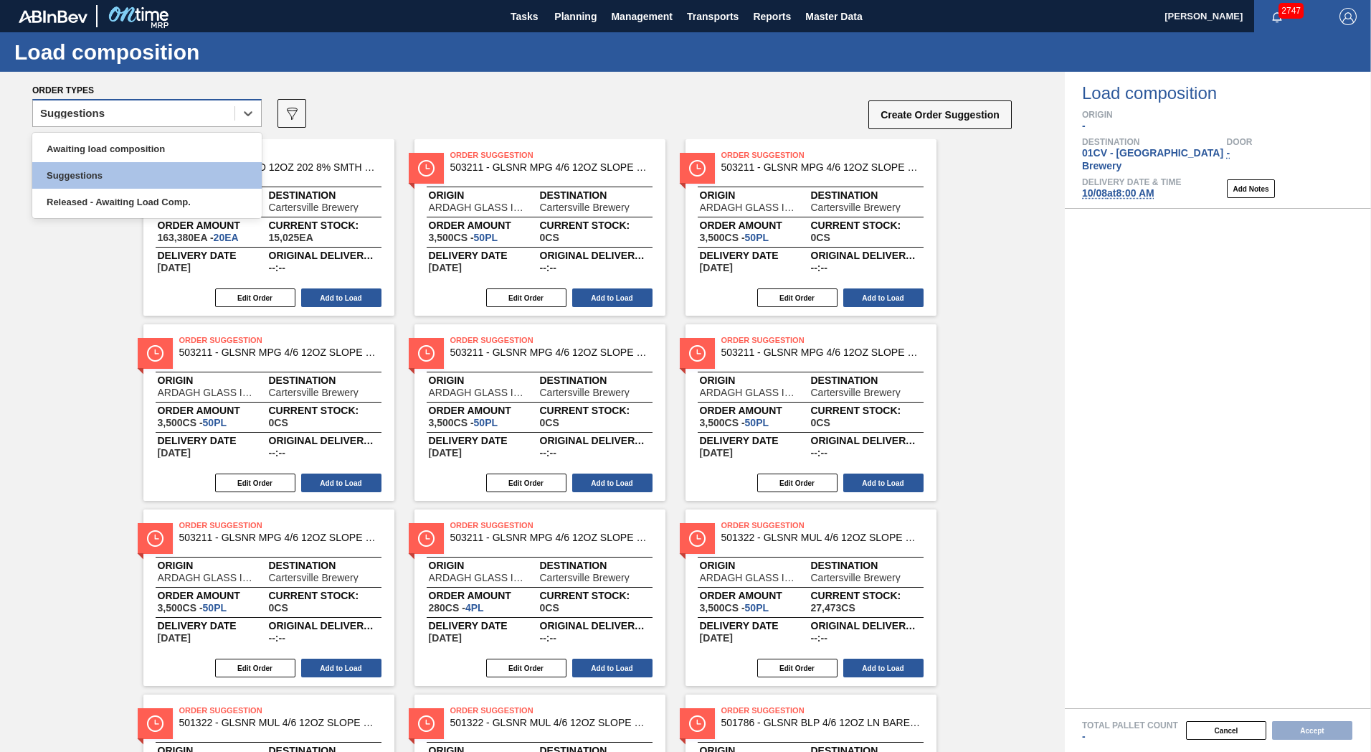
click at [114, 117] on div "Suggestions" at bounding box center [134, 113] width 202 height 21
click at [105, 159] on div "Awaiting load composition" at bounding box center [147, 149] width 230 height 27
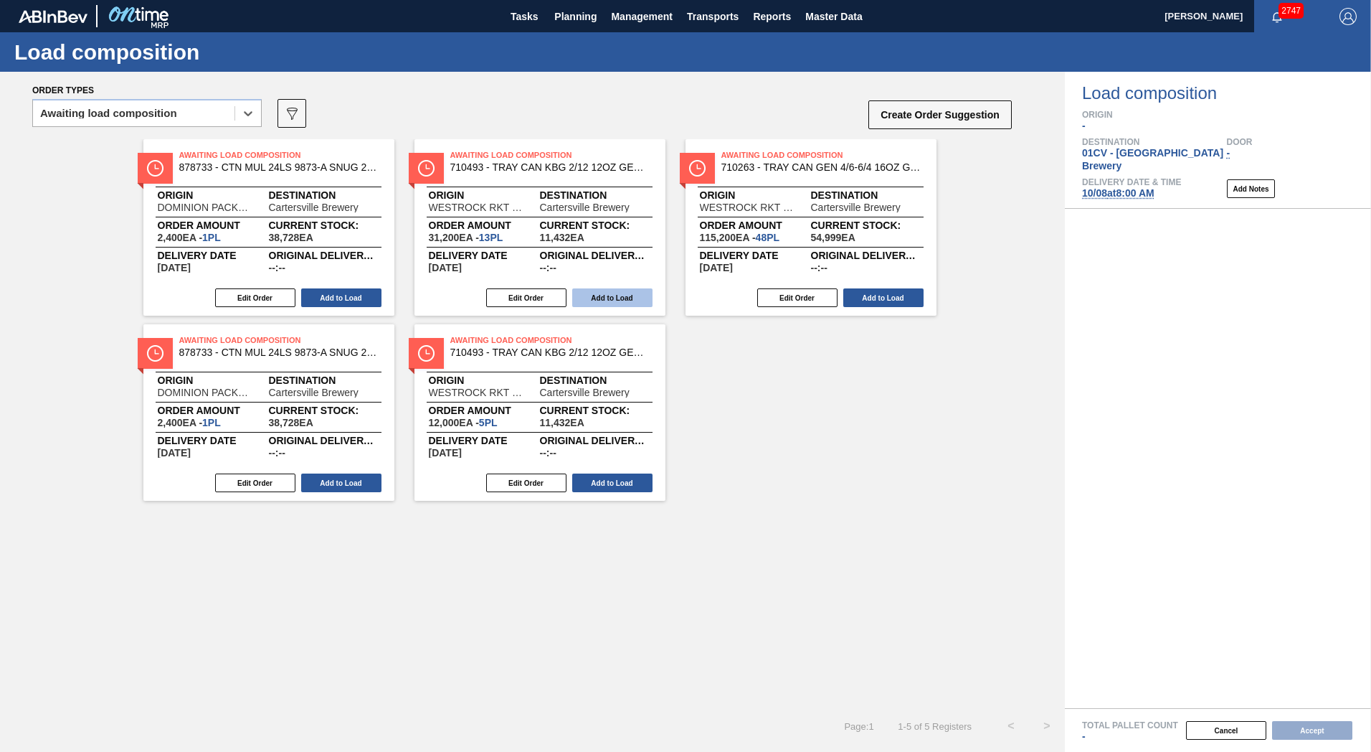
click at [615, 300] on button "Add to Load" at bounding box center [612, 297] width 80 height 19
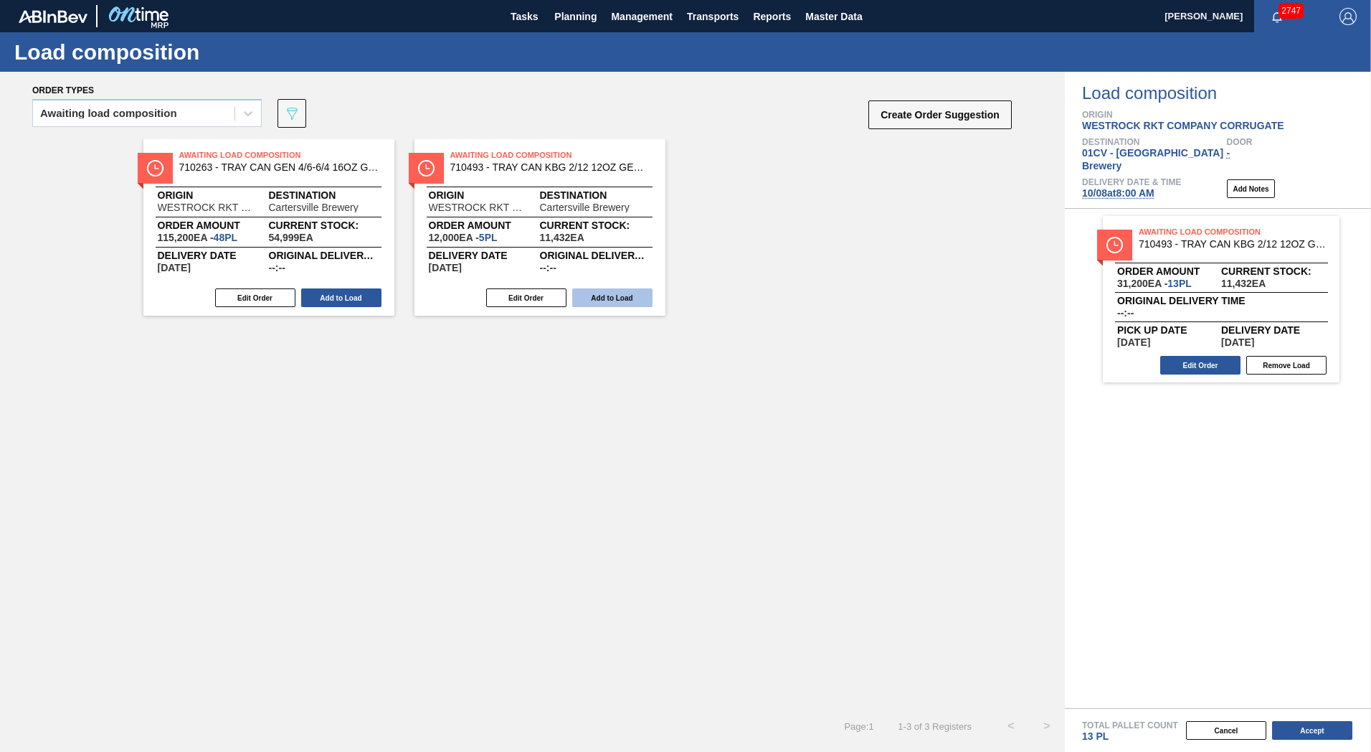
click at [600, 296] on button "Add to Load" at bounding box center [612, 297] width 80 height 19
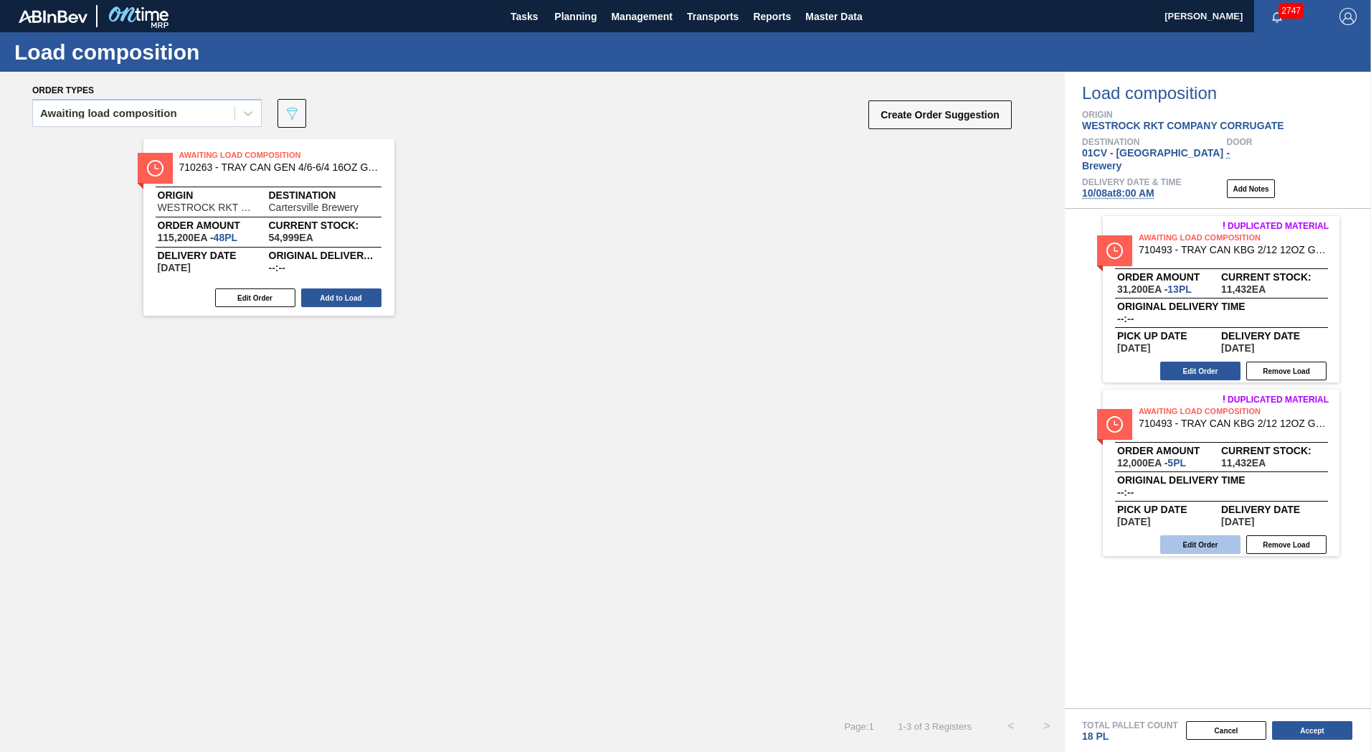
click at [1211, 535] on button "Edit Order" at bounding box center [1200, 544] width 80 height 19
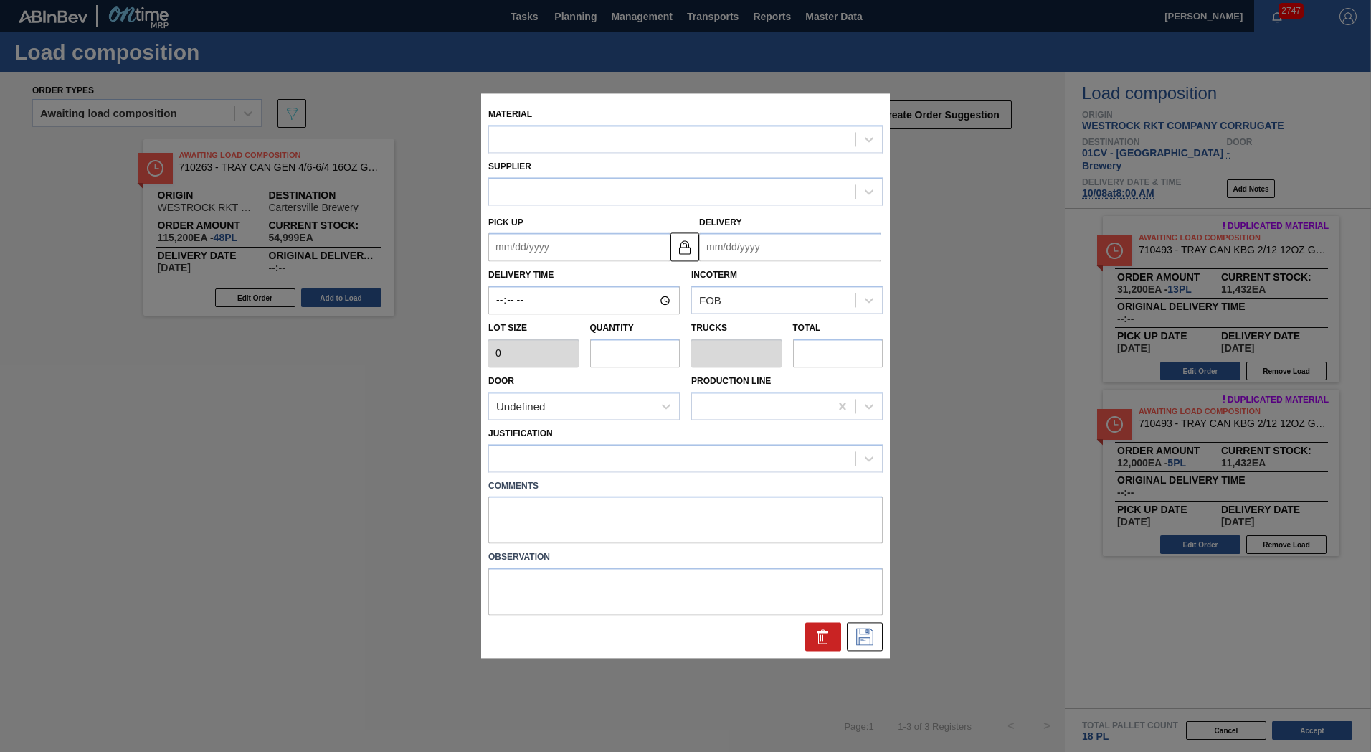
type input "2,400"
type input "5"
type input "0.114"
type input "12,000"
type up "[DATE]"
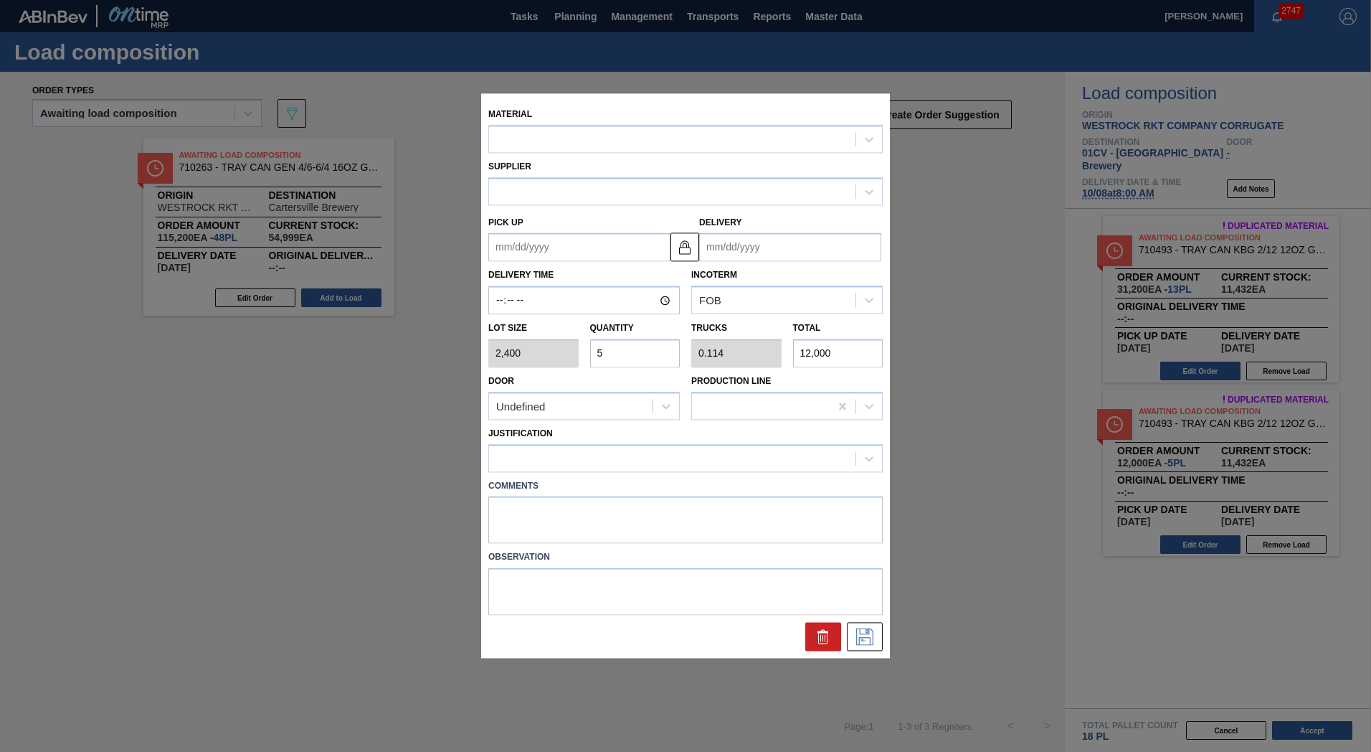
type input "[DATE]"
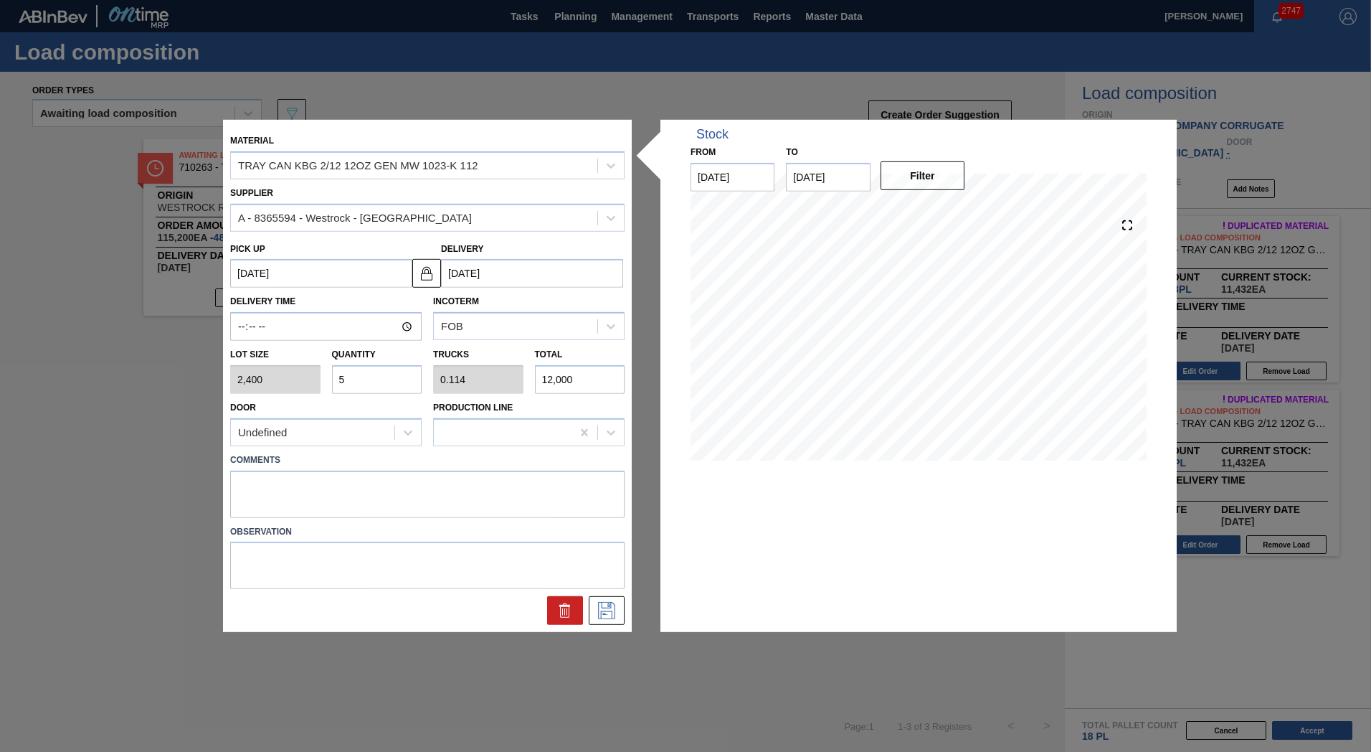
drag, startPoint x: 382, startPoint y: 372, endPoint x: 332, endPoint y: 368, distance: 49.6
click at [332, 368] on input "5" at bounding box center [377, 379] width 90 height 29
type input "1"
type input "0.023"
type input "2,400"
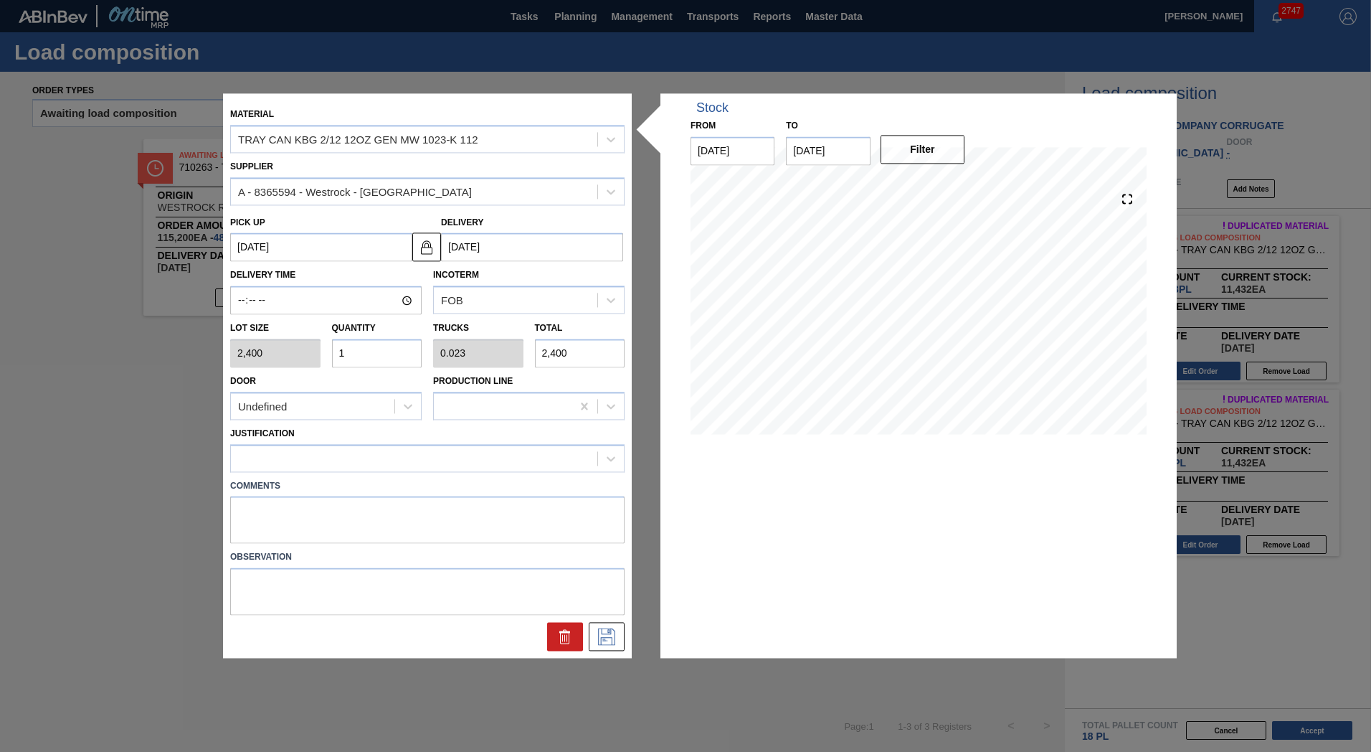
type input "13"
type input "0.295"
type input "31,200"
type input "13"
click at [392, 448] on div at bounding box center [414, 458] width 366 height 21
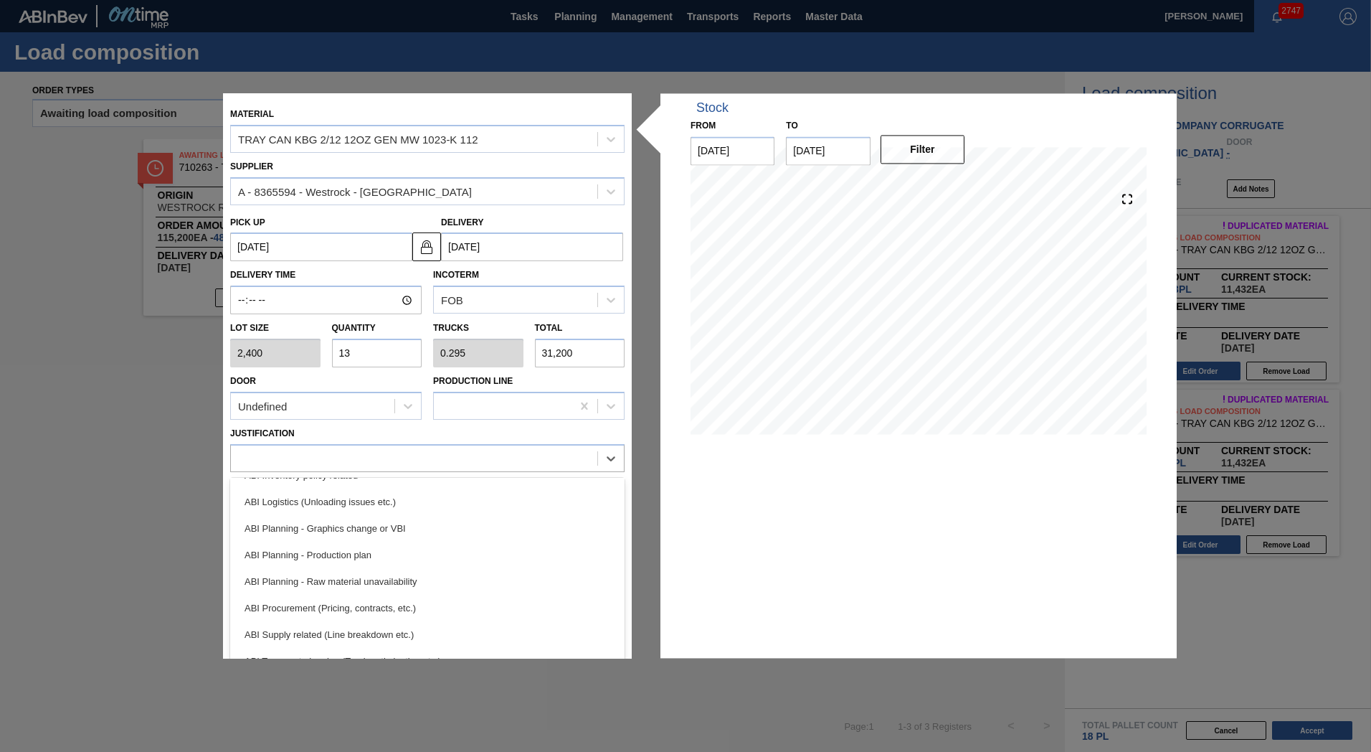
scroll to position [143, 0]
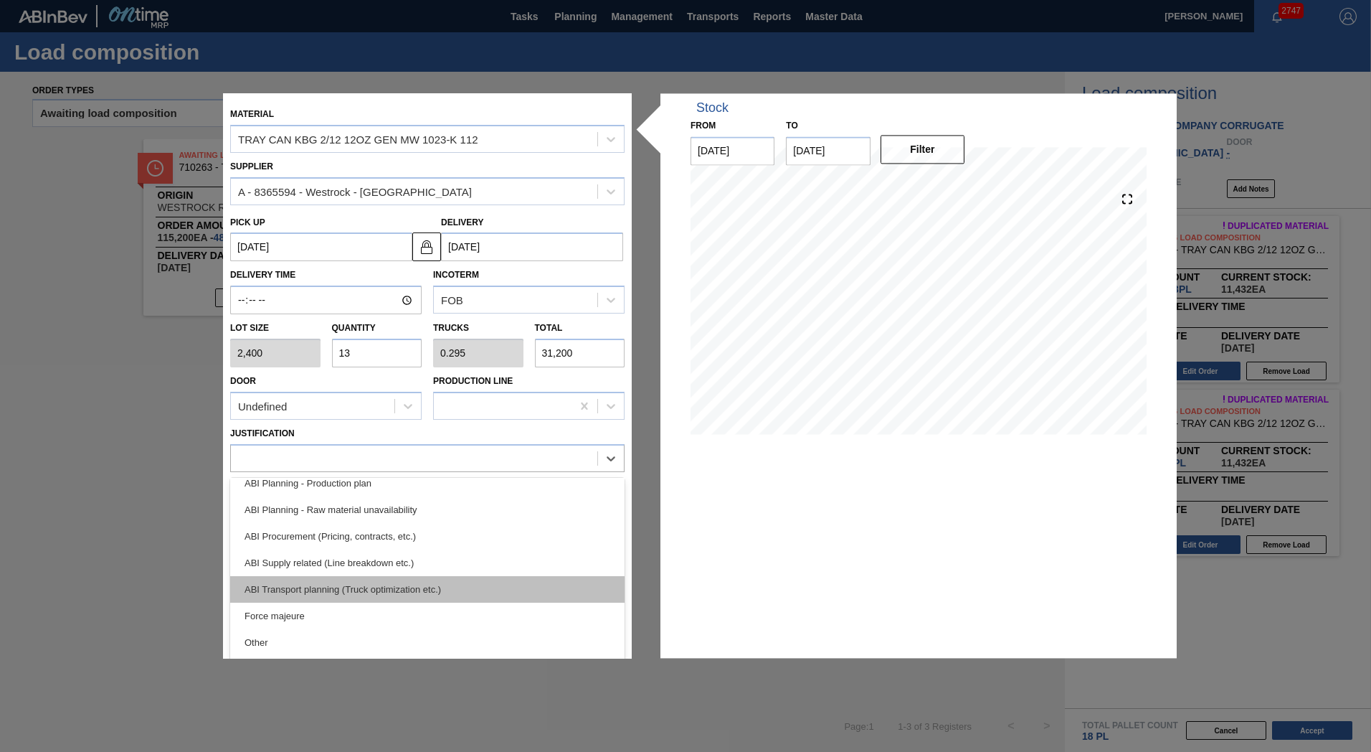
click at [422, 590] on div "ABI Transport planning (Truck optimization etc.)" at bounding box center [427, 589] width 394 height 27
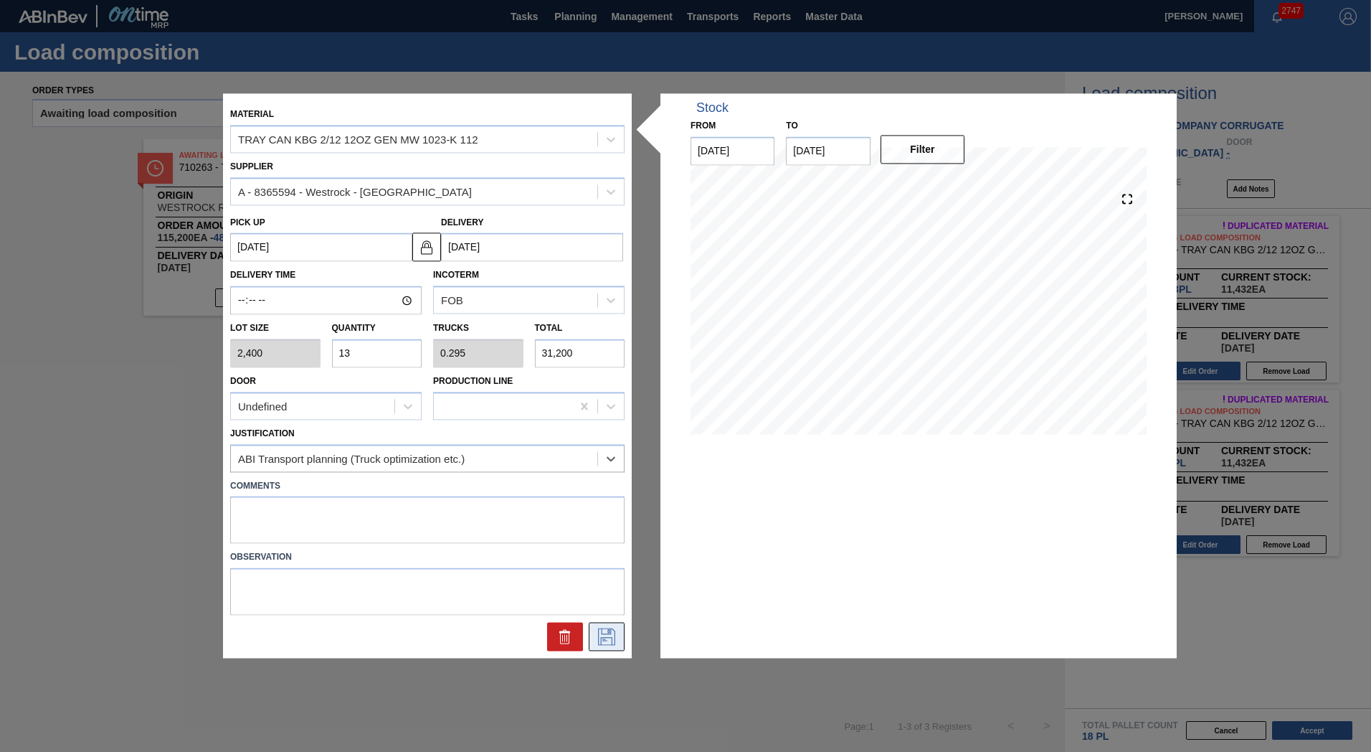
click at [603, 634] on icon at bounding box center [606, 636] width 17 height 17
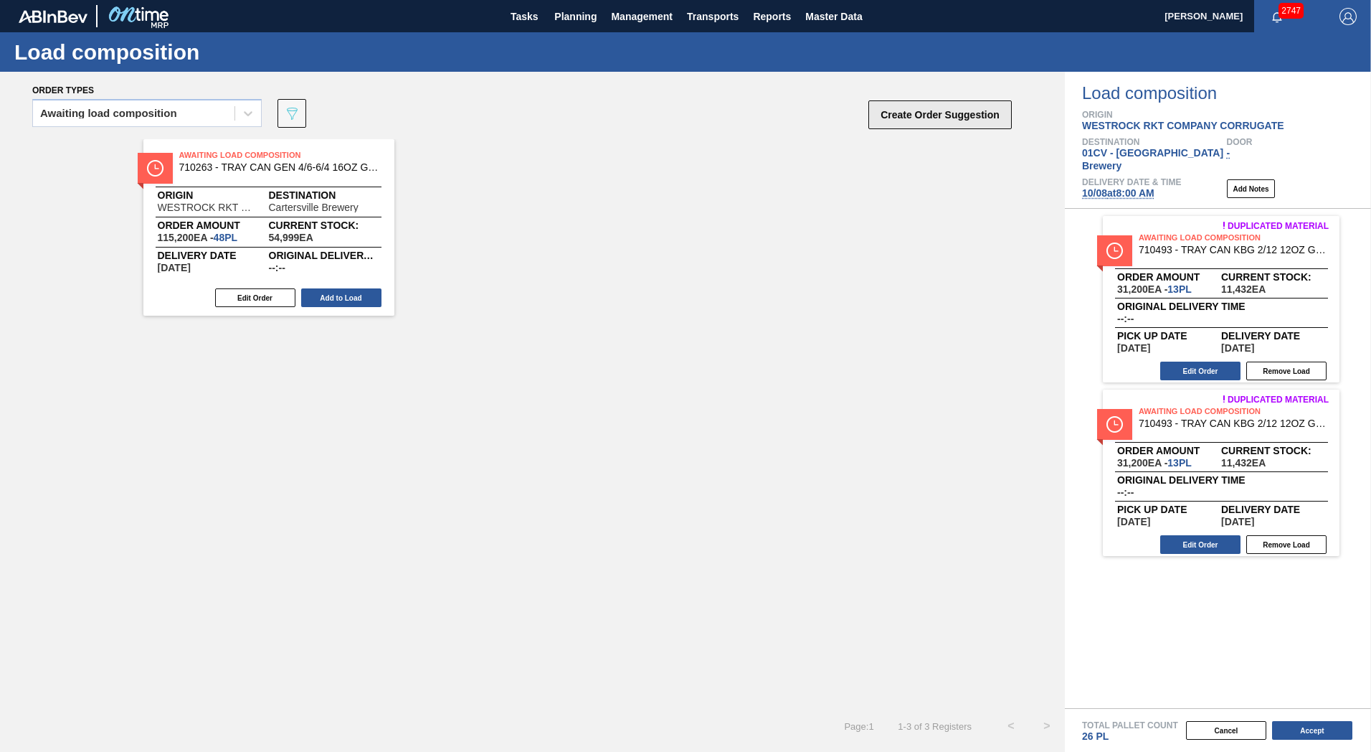
click at [925, 119] on button "Create Order Suggestion" at bounding box center [940, 114] width 143 height 29
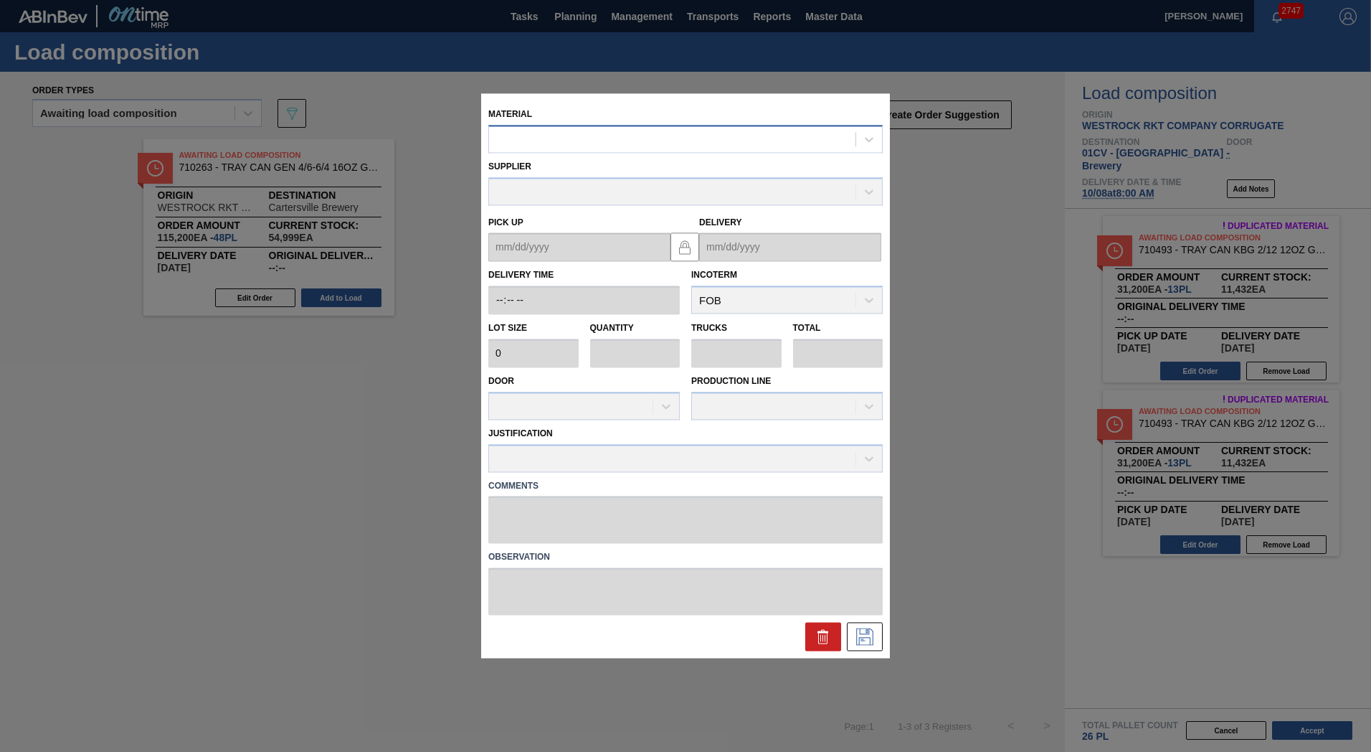
click at [630, 129] on div at bounding box center [672, 139] width 366 height 21
type input "710511"
type input "2,448"
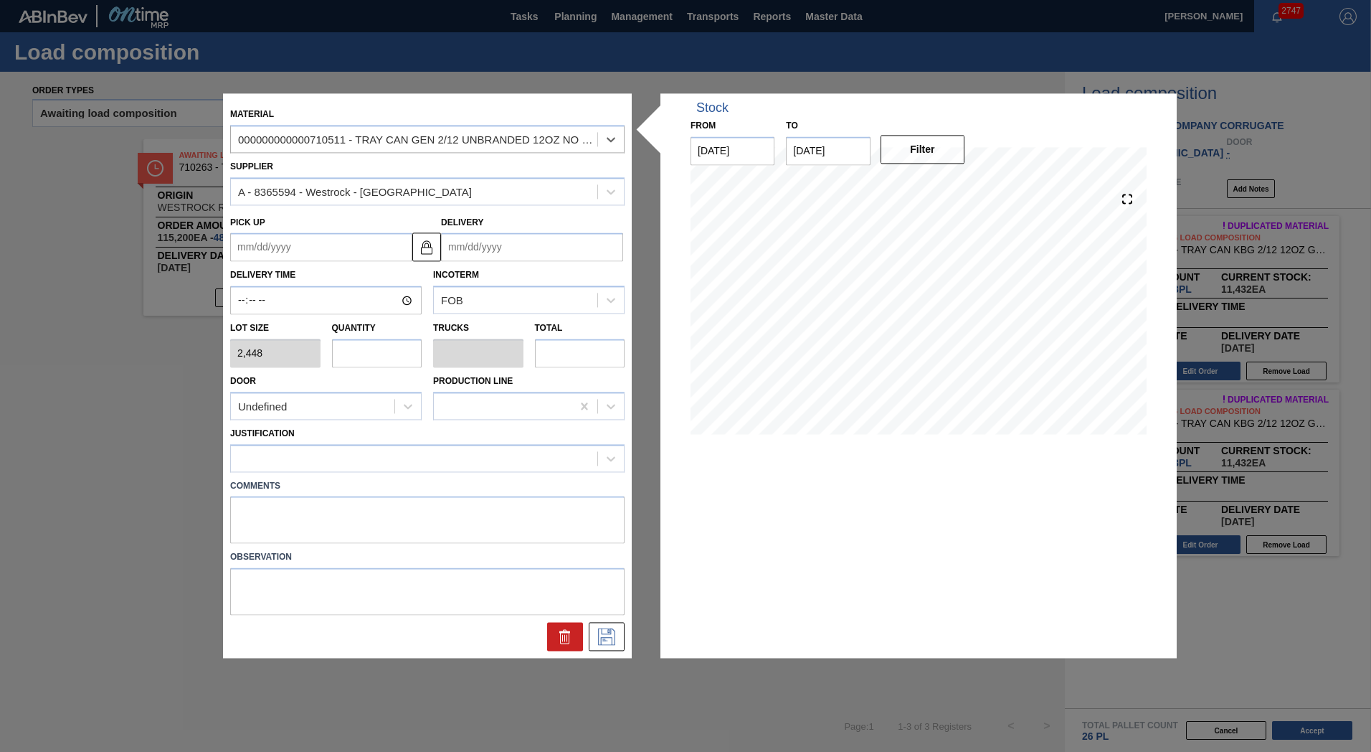
click at [372, 359] on input "text" at bounding box center [377, 353] width 90 height 29
type input "2"
type input "0.038"
type input "4,896"
type input "26"
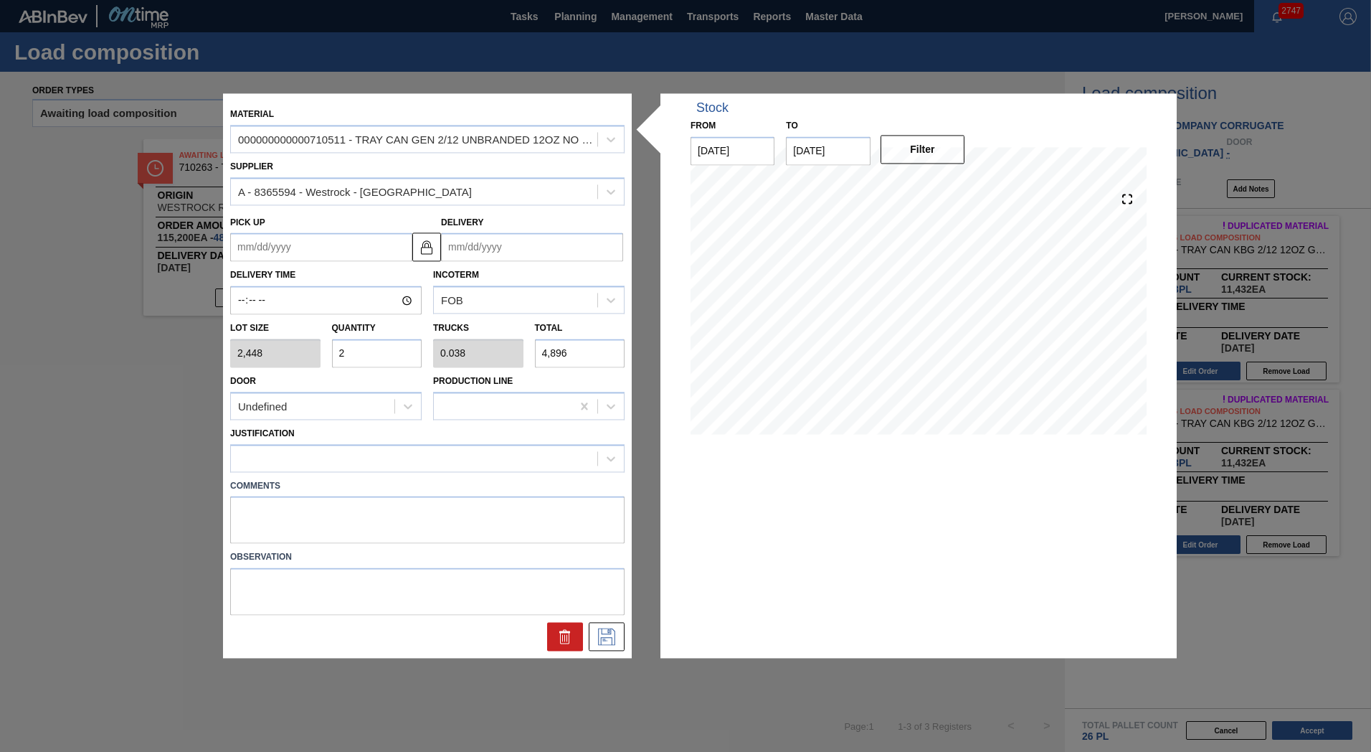
type input "0.5"
type input "63,648"
type input "26"
click at [541, 235] on div "Delivery" at bounding box center [532, 236] width 182 height 49
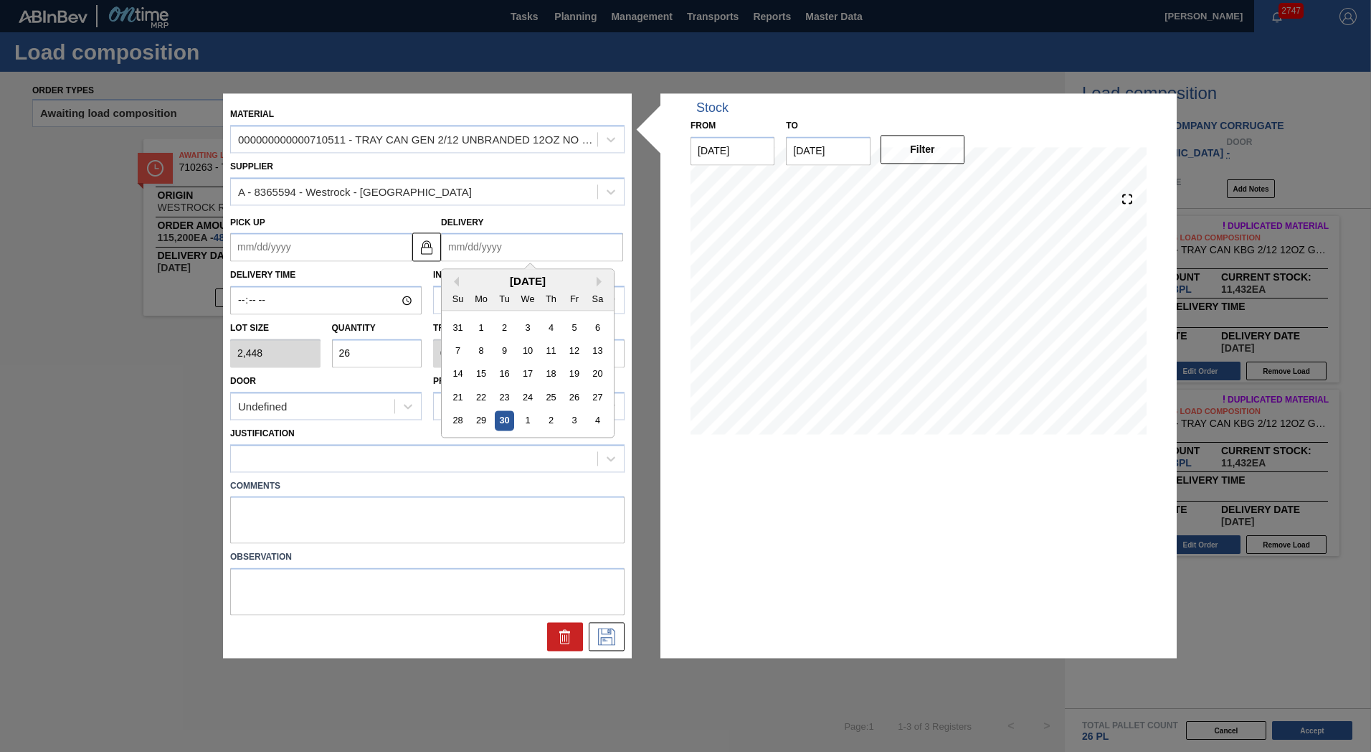
click at [546, 242] on input "Delivery" at bounding box center [532, 247] width 182 height 29
click at [600, 282] on button "Next Month" at bounding box center [602, 282] width 10 height 10
click at [524, 349] on div "8" at bounding box center [527, 350] width 19 height 19
type up "[DATE]"
type input "[DATE]"
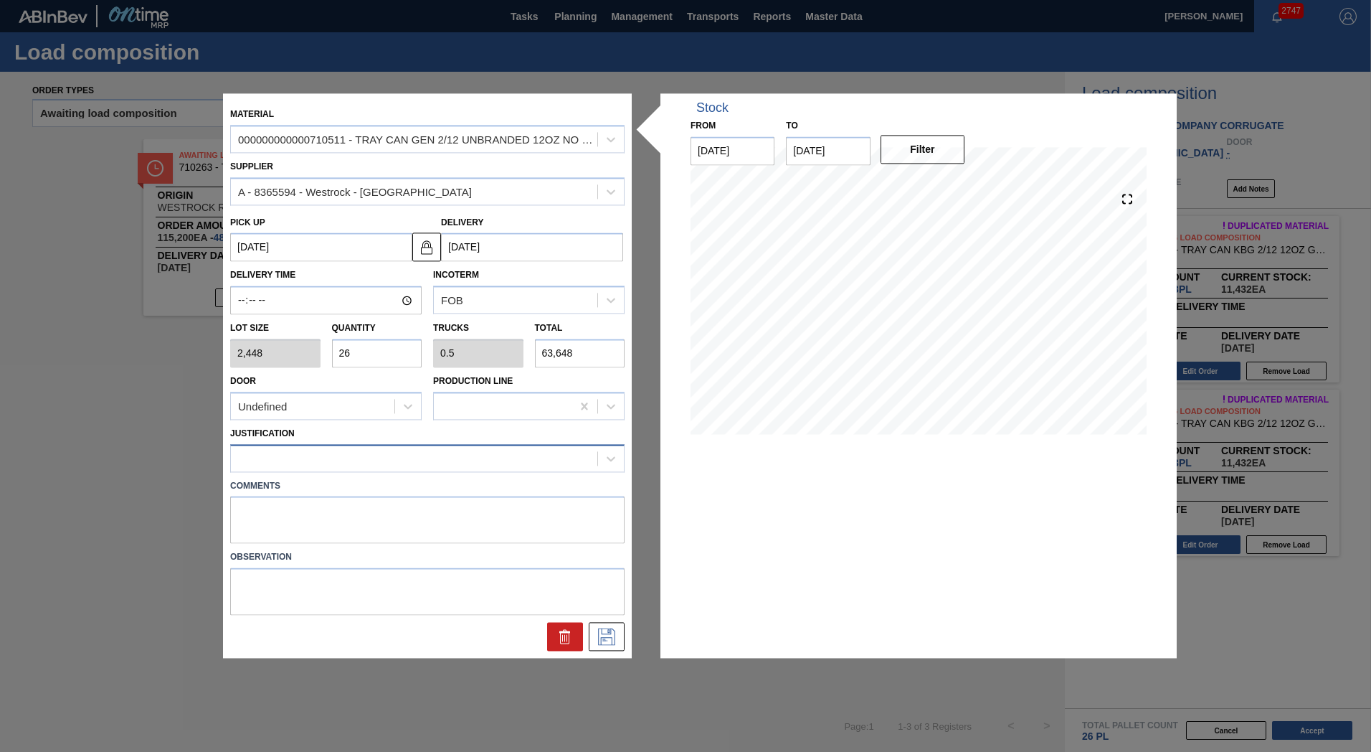
click at [381, 454] on div at bounding box center [414, 458] width 366 height 21
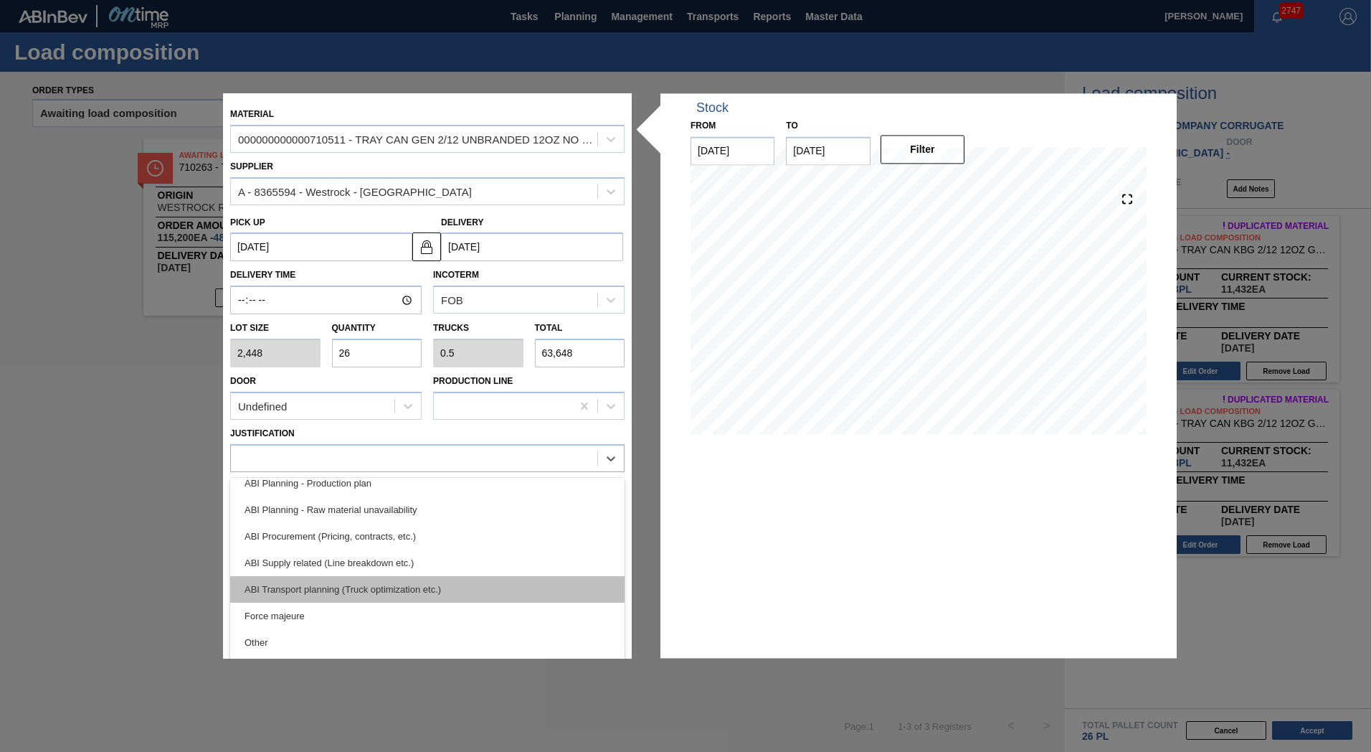
click at [417, 590] on div "ABI Transport planning (Truck optimization etc.)" at bounding box center [427, 589] width 394 height 27
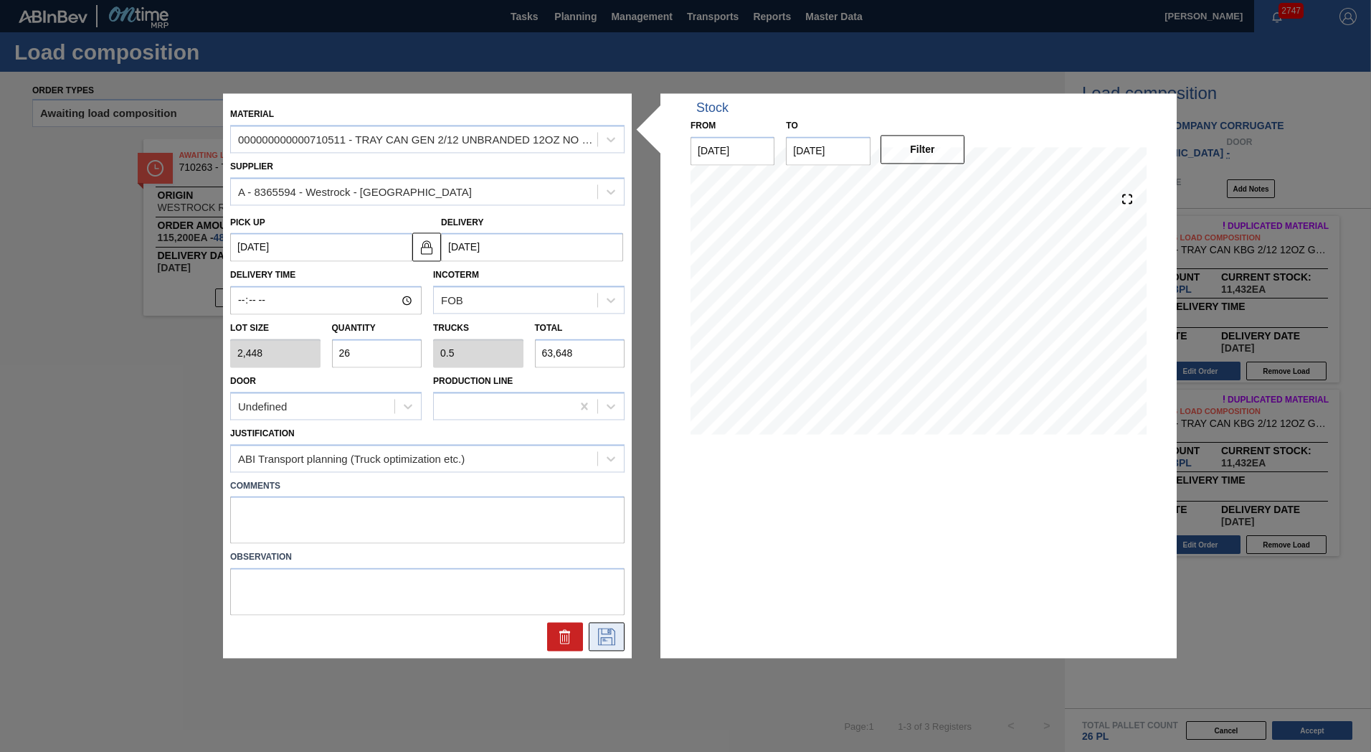
click at [606, 635] on icon at bounding box center [606, 636] width 23 height 17
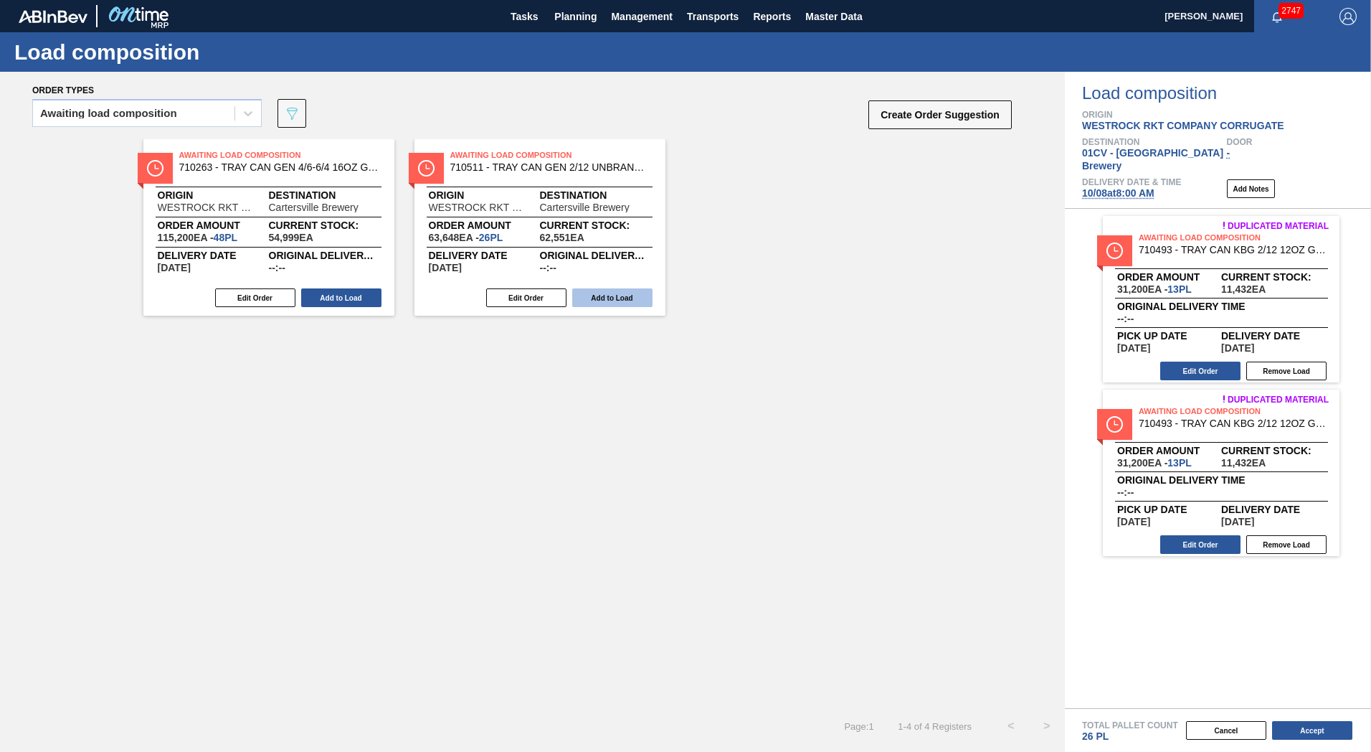
click at [596, 296] on button "Add to Load" at bounding box center [612, 297] width 80 height 19
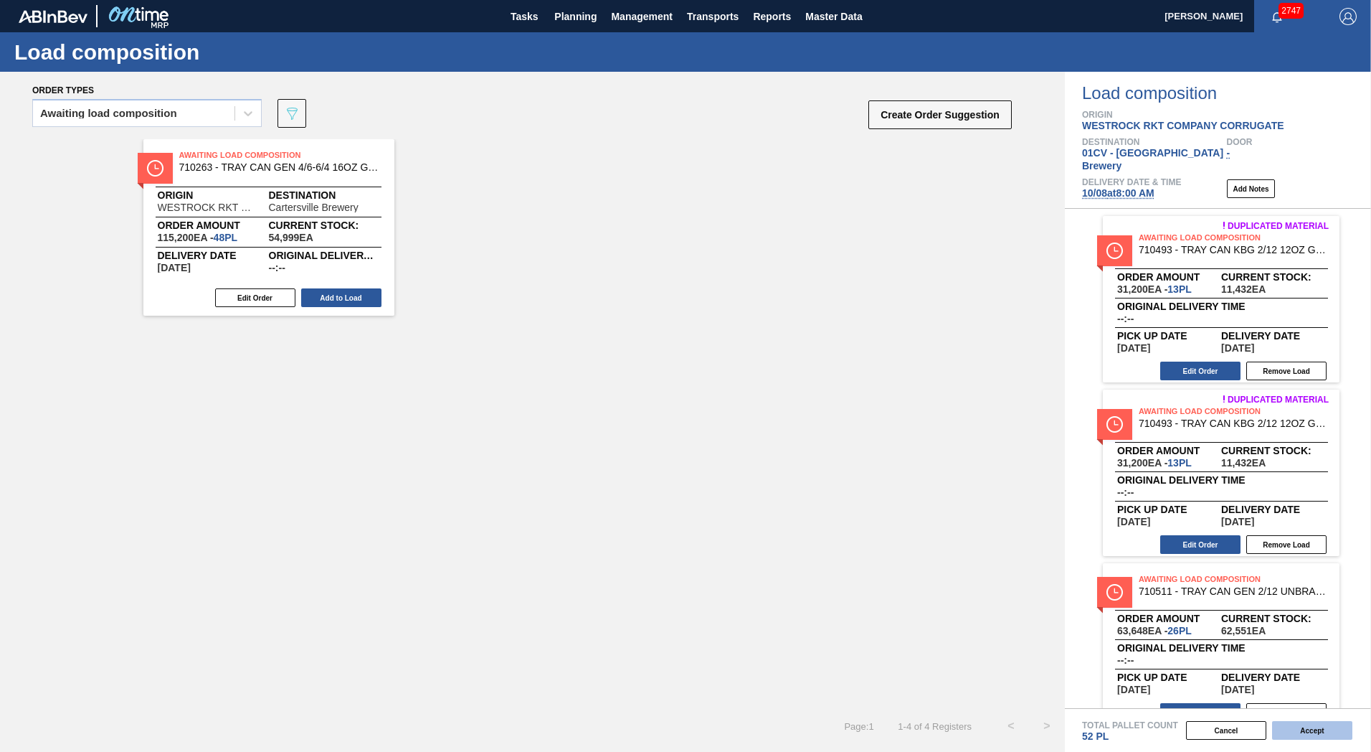
click at [1315, 665] on button "Accept" at bounding box center [1312, 730] width 80 height 19
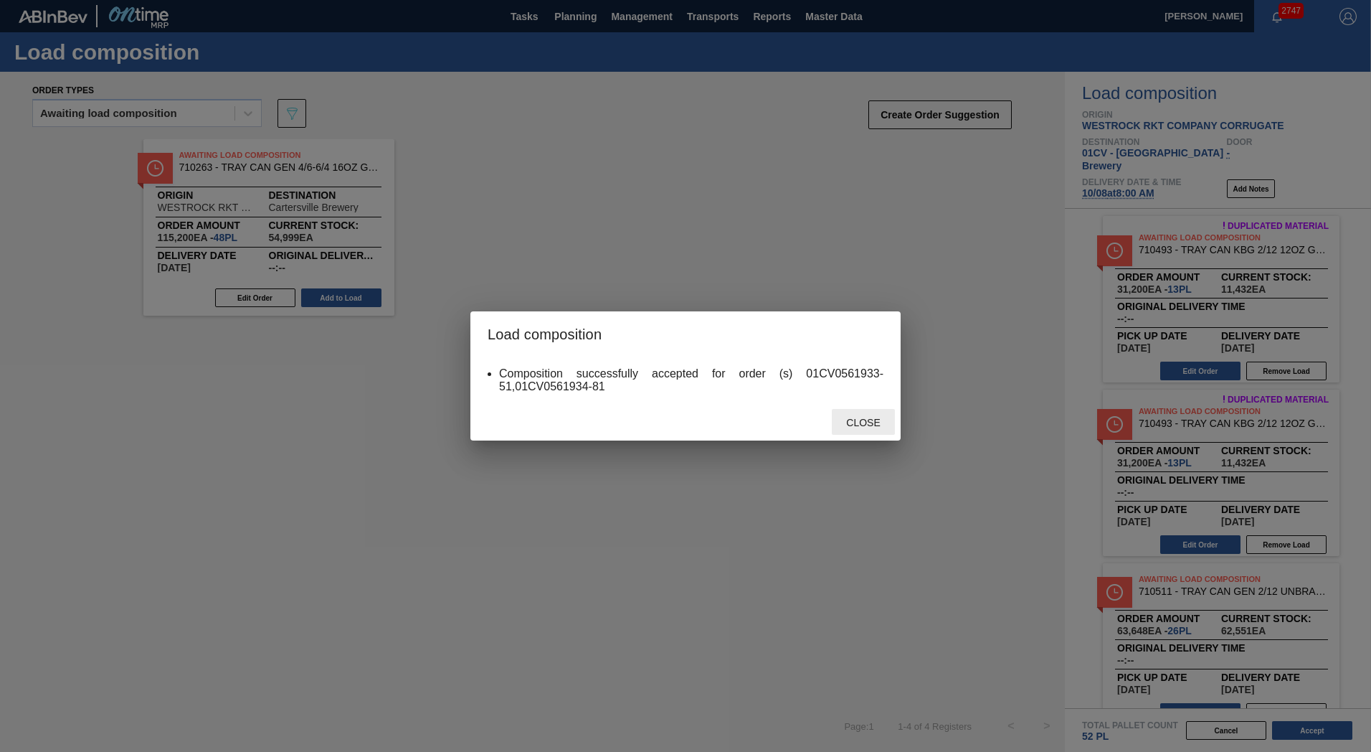
click at [862, 413] on div "Close" at bounding box center [863, 422] width 63 height 27
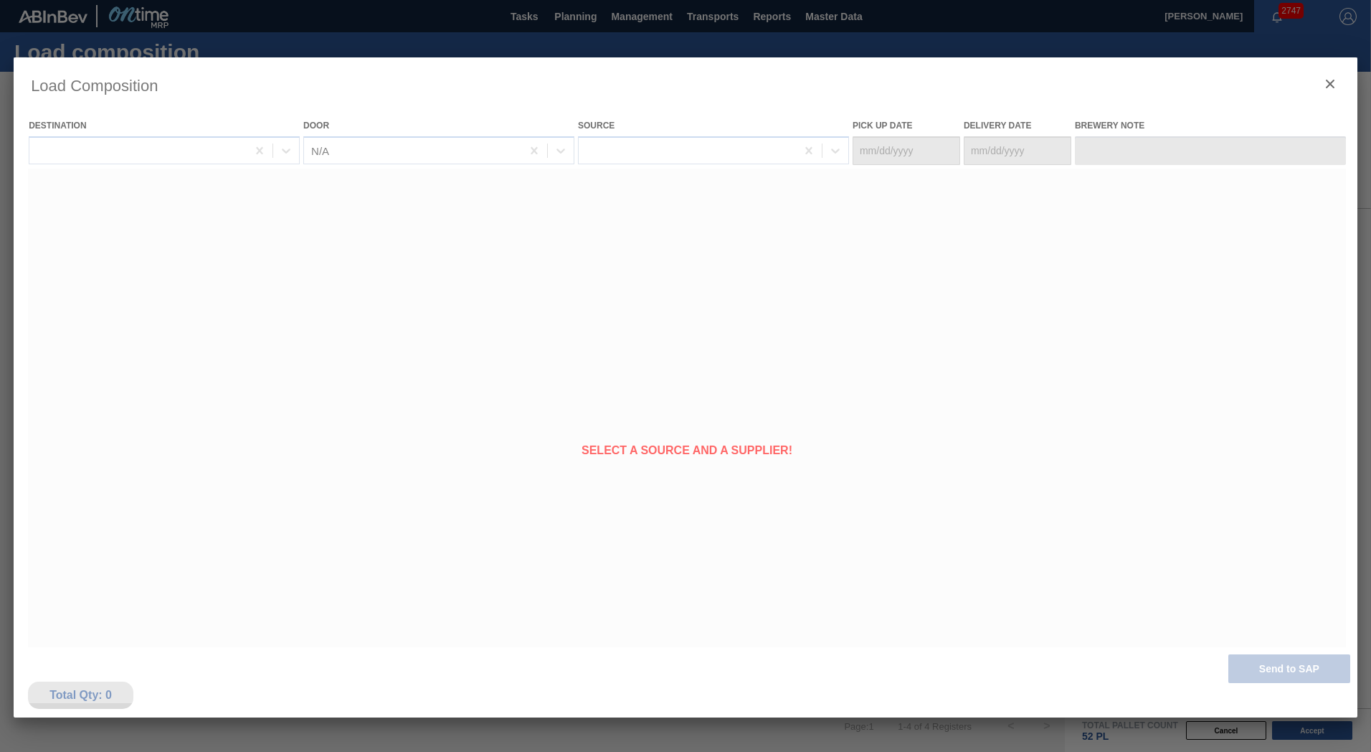
type Date "[DATE]"
